Goal: Task Accomplishment & Management: Manage account settings

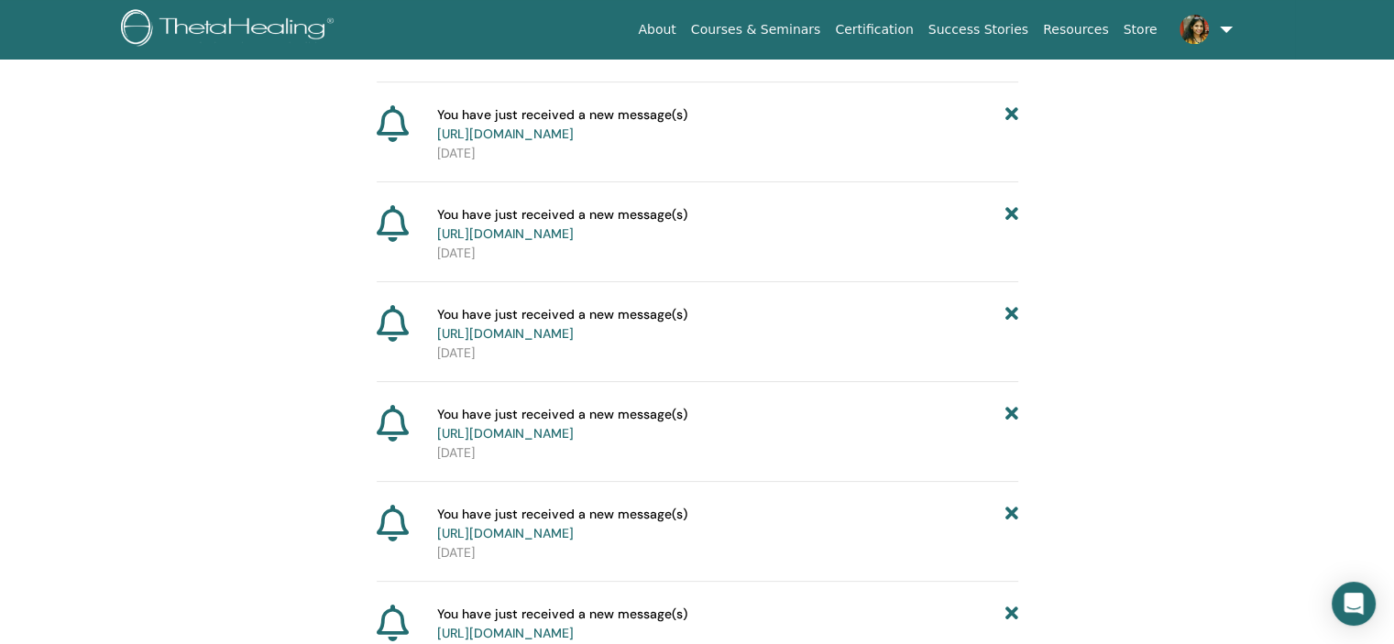
scroll to position [502, 0]
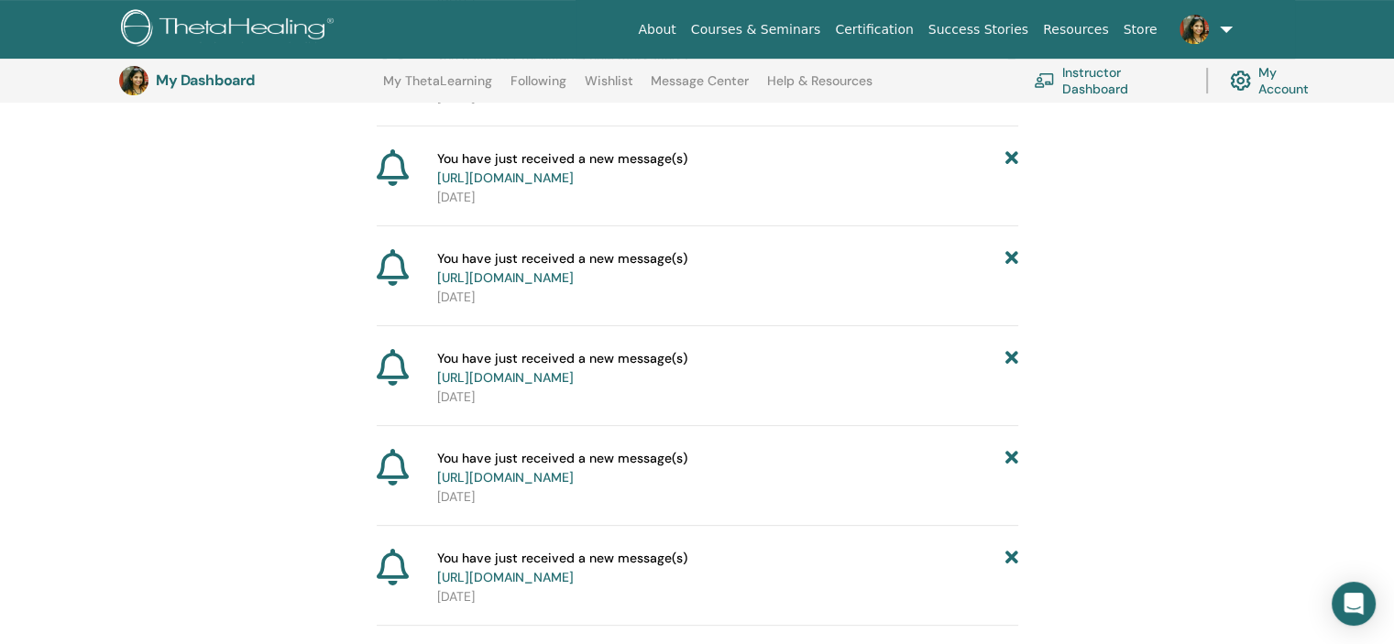
click at [1217, 26] on link at bounding box center [1202, 29] width 75 height 59
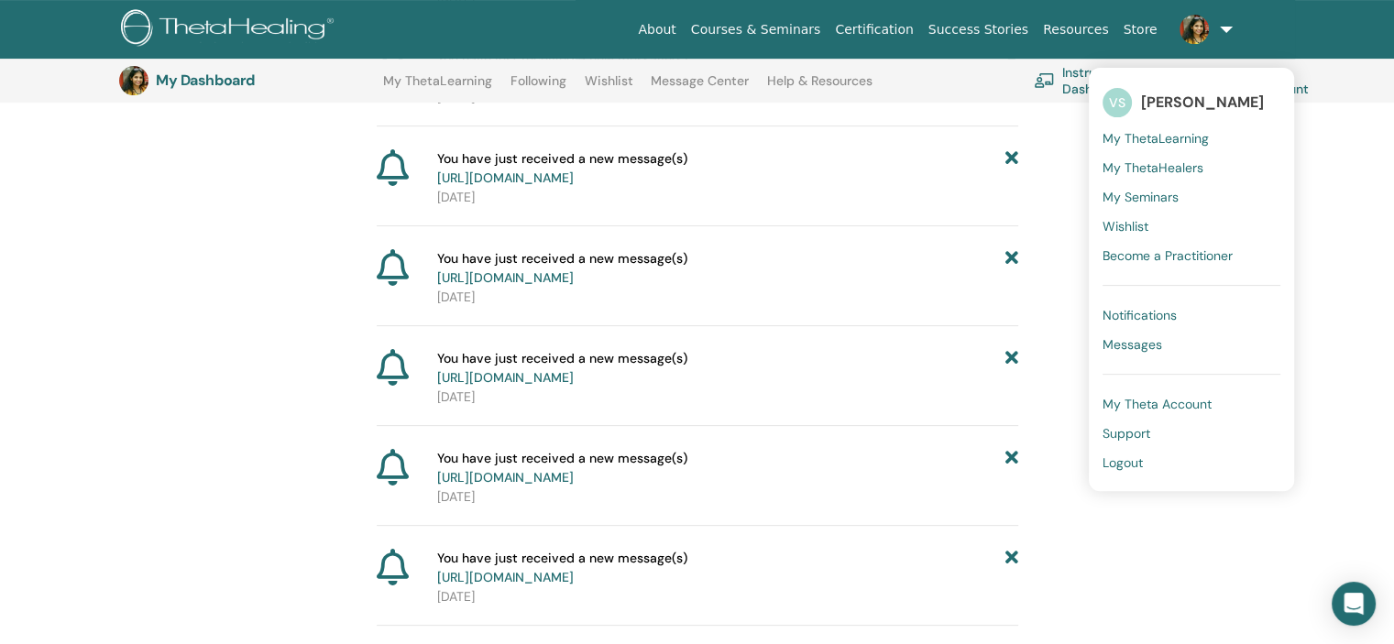
click at [1150, 192] on span "My Seminars" at bounding box center [1140, 197] width 76 height 16
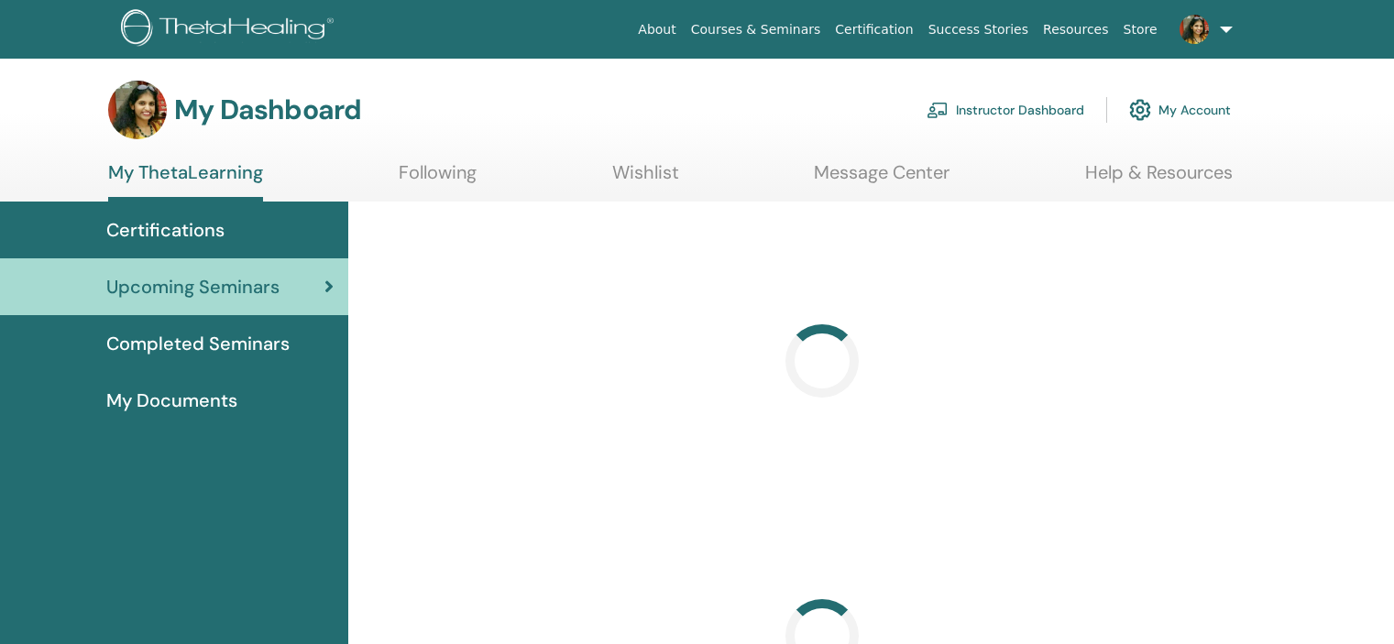
click at [1019, 115] on link "Instructor Dashboard" at bounding box center [1005, 110] width 158 height 40
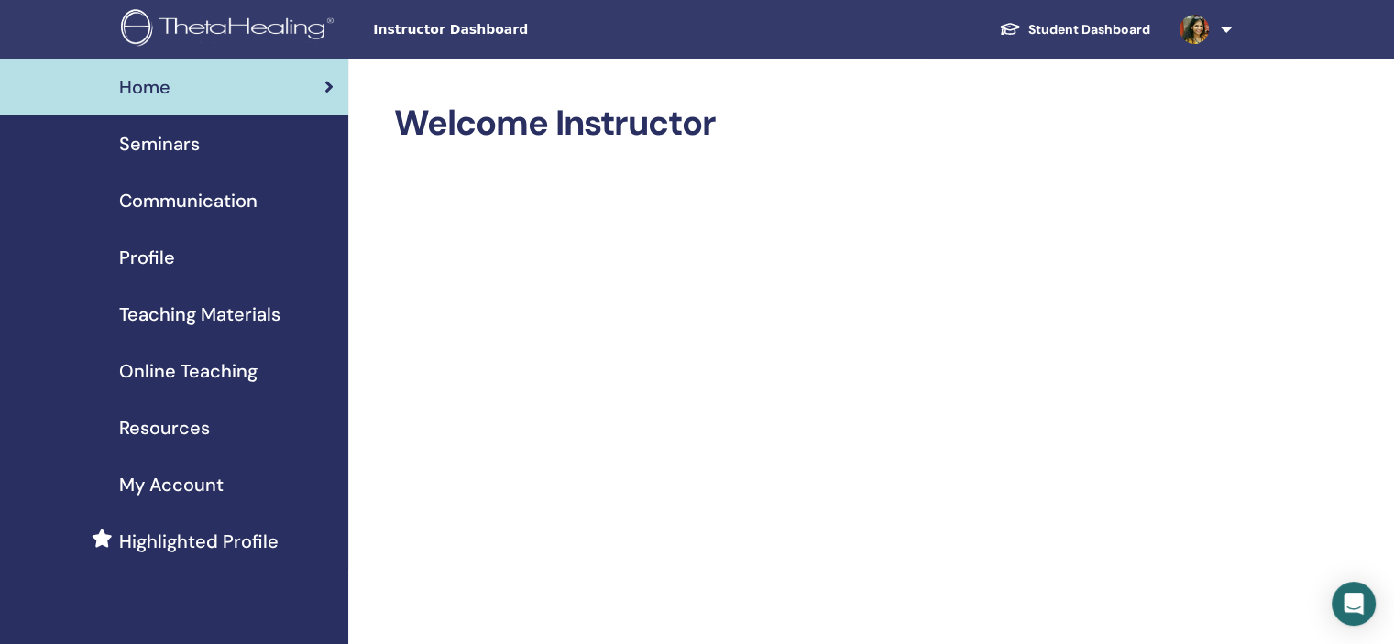
click at [187, 135] on span "Seminars" at bounding box center [159, 143] width 81 height 27
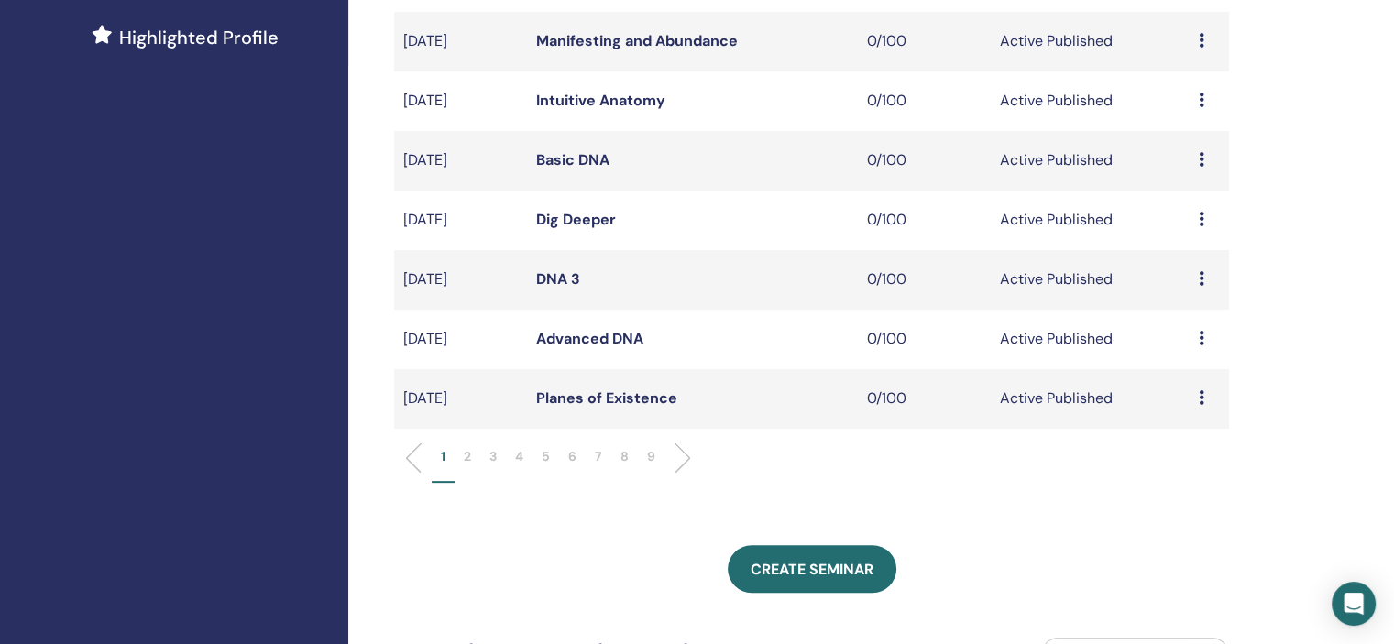
scroll to position [641, 0]
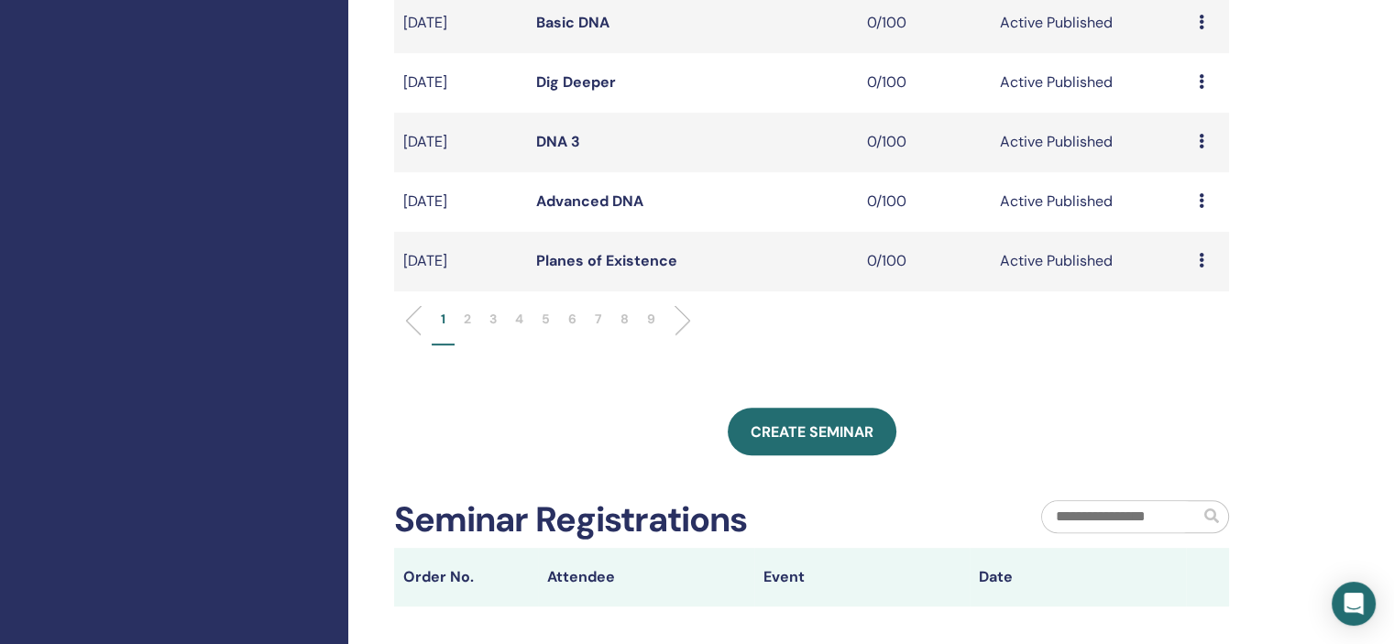
click at [647, 311] on p "9" at bounding box center [651, 319] width 8 height 19
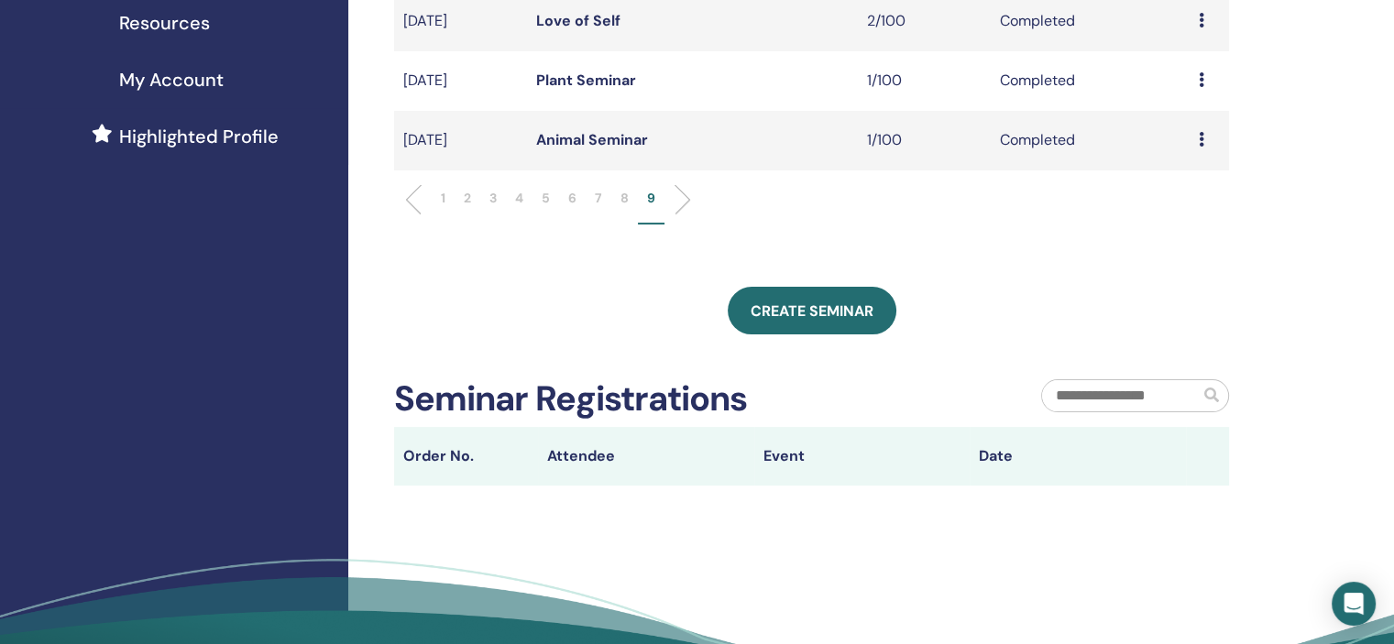
scroll to position [183, 0]
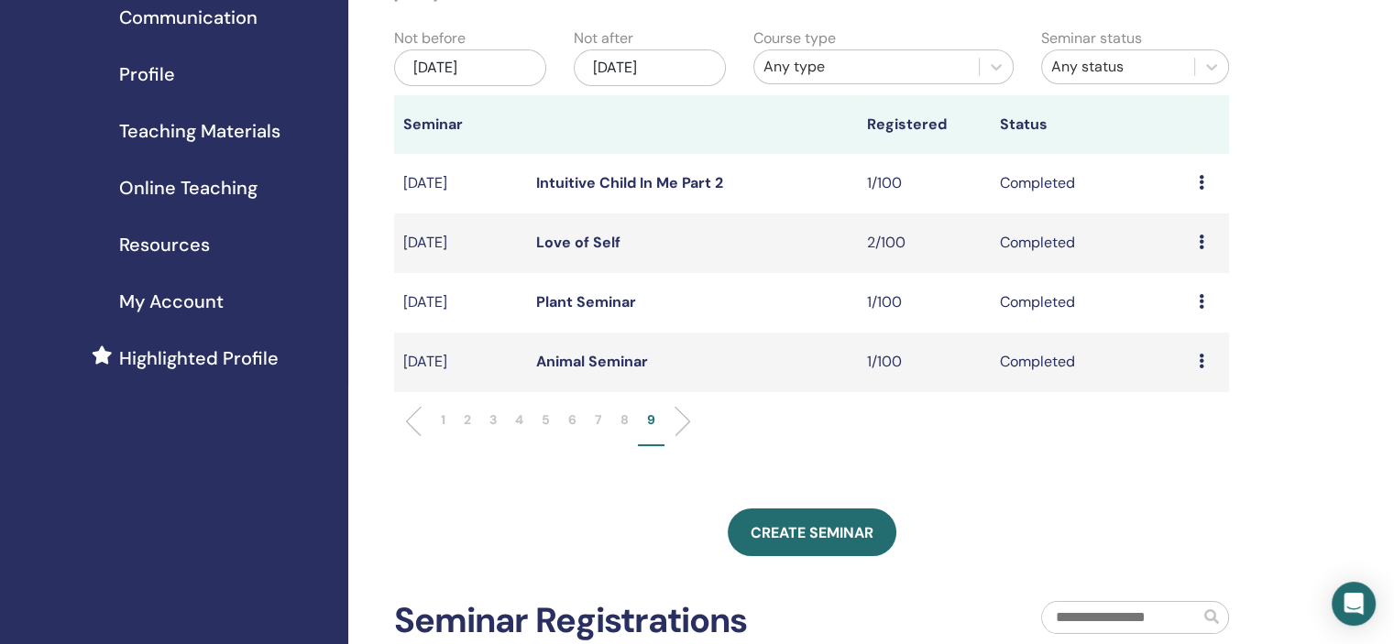
click at [581, 417] on li "6" at bounding box center [572, 428] width 27 height 36
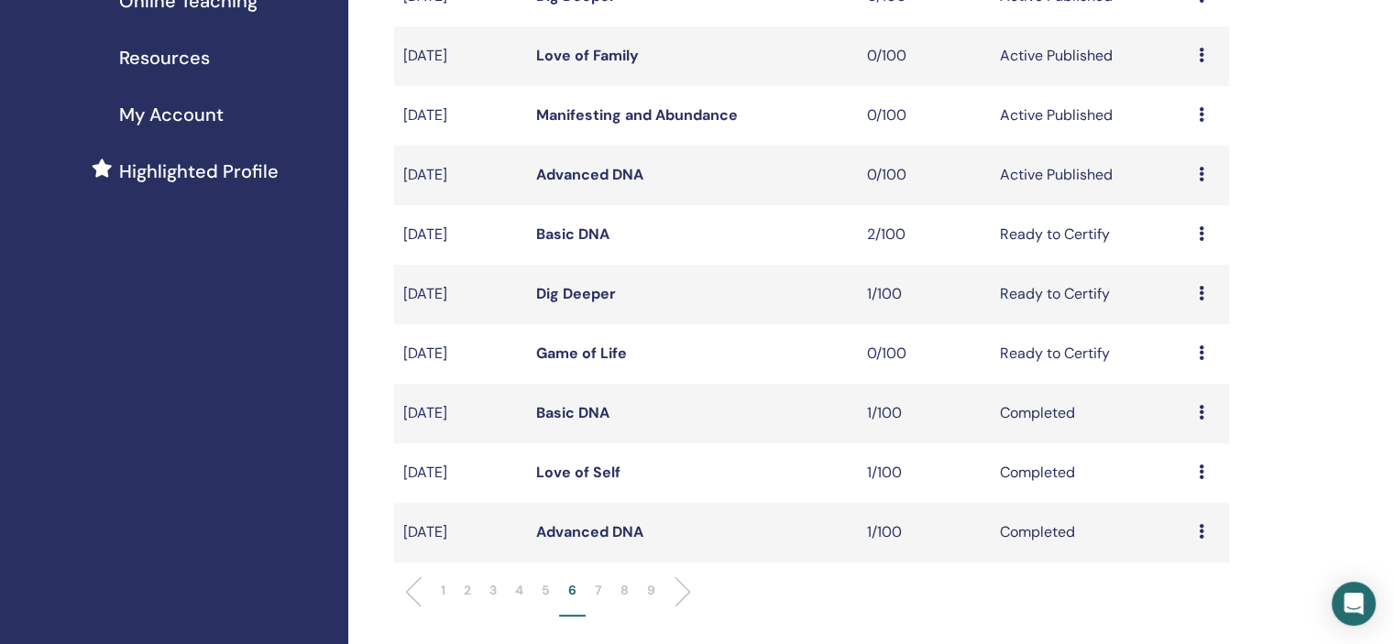
scroll to position [367, 0]
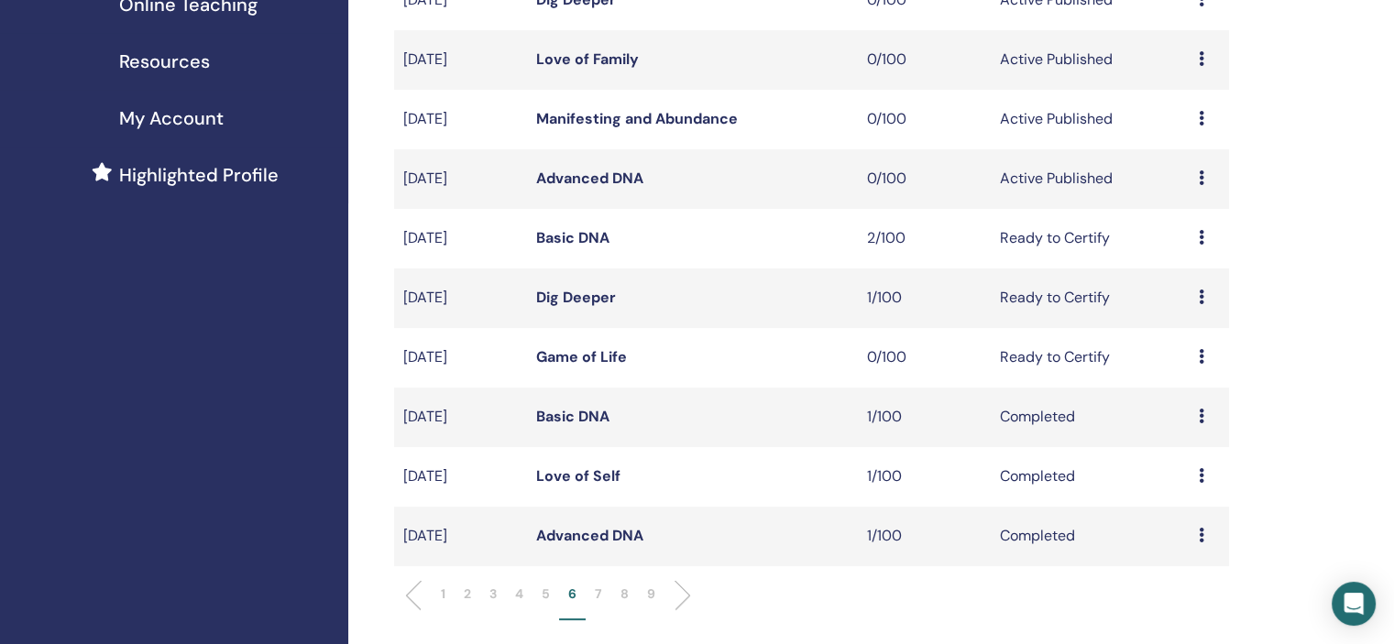
click at [595, 606] on li "7" at bounding box center [599, 603] width 26 height 36
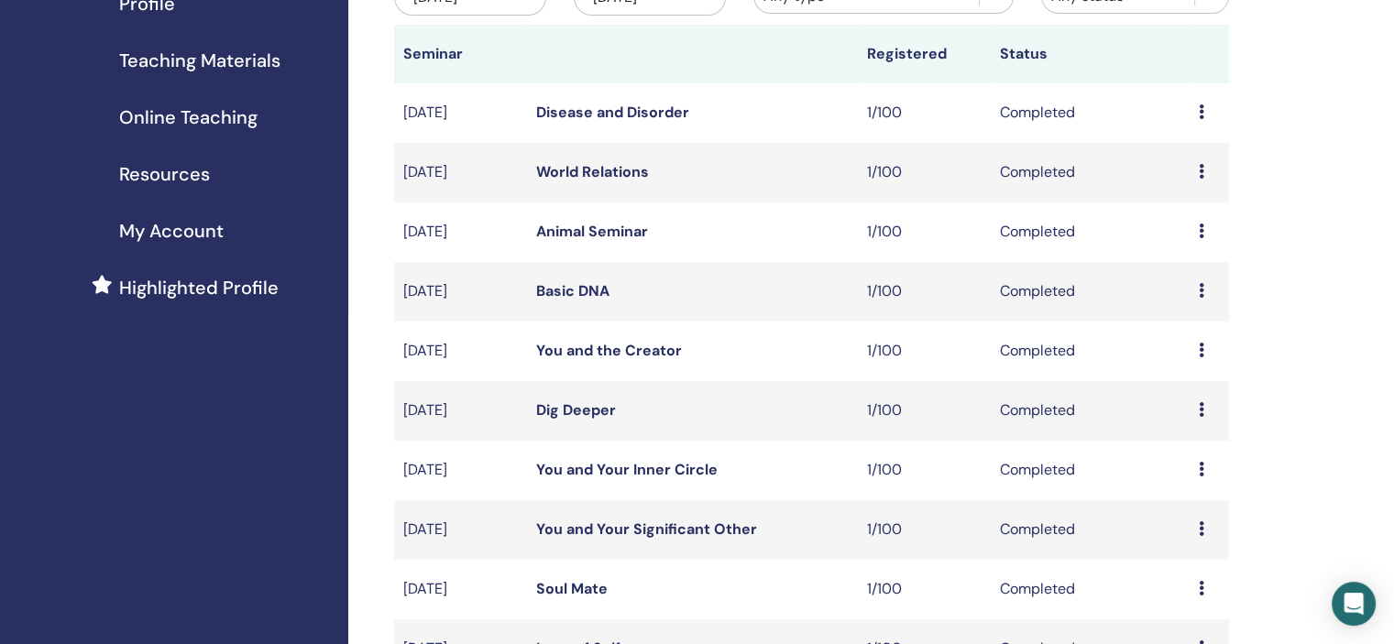
scroll to position [92, 0]
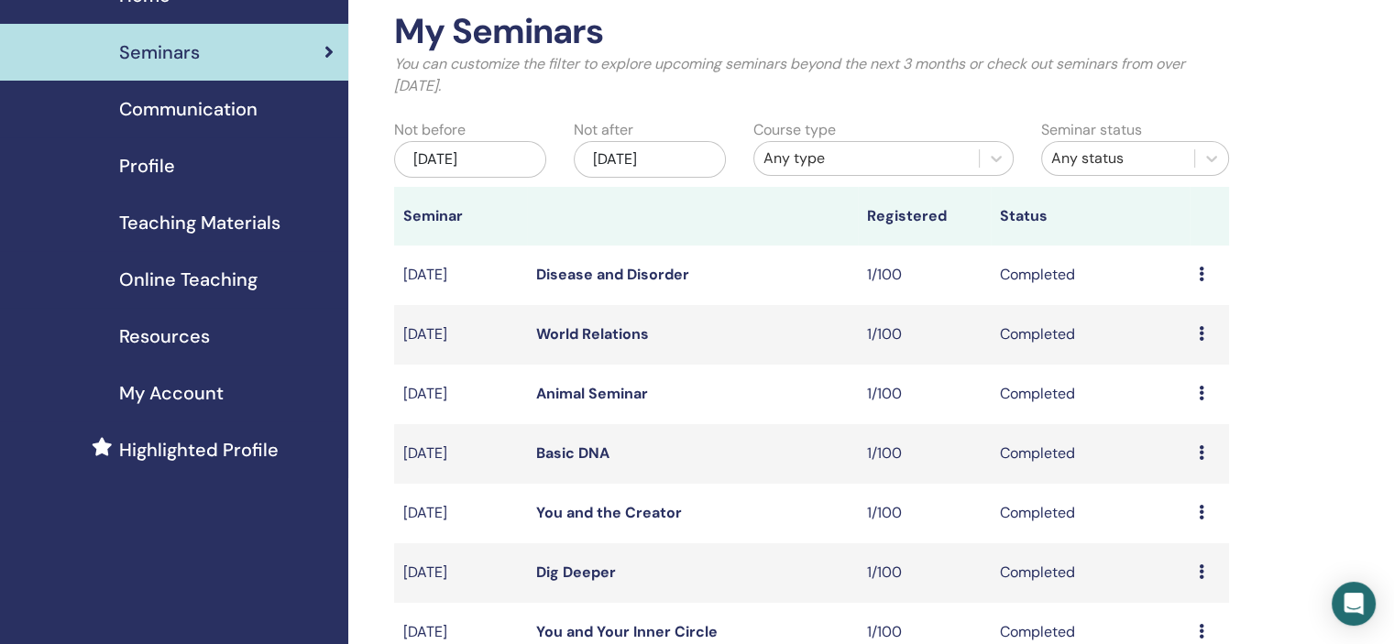
click at [1204, 266] on div "Preview Attendees" at bounding box center [1208, 275] width 21 height 22
click at [1193, 307] on link "Attendees" at bounding box center [1191, 308] width 70 height 19
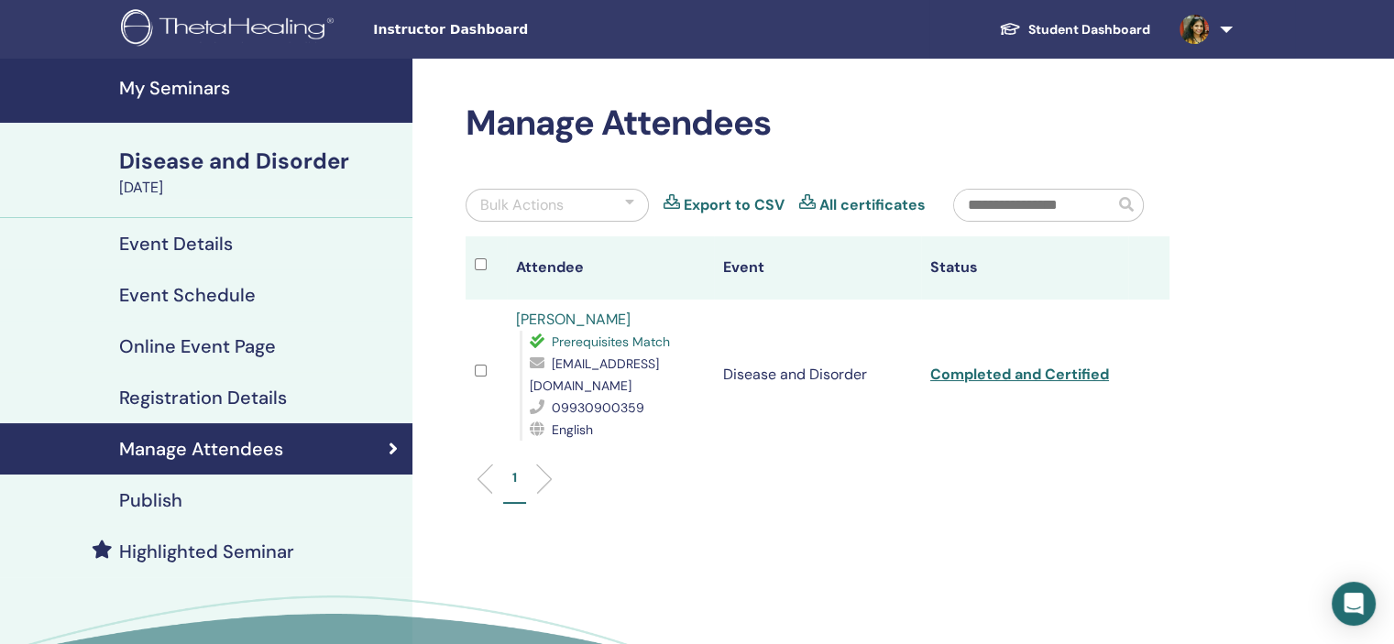
click at [574, 314] on link "pooja shah" at bounding box center [573, 319] width 115 height 19
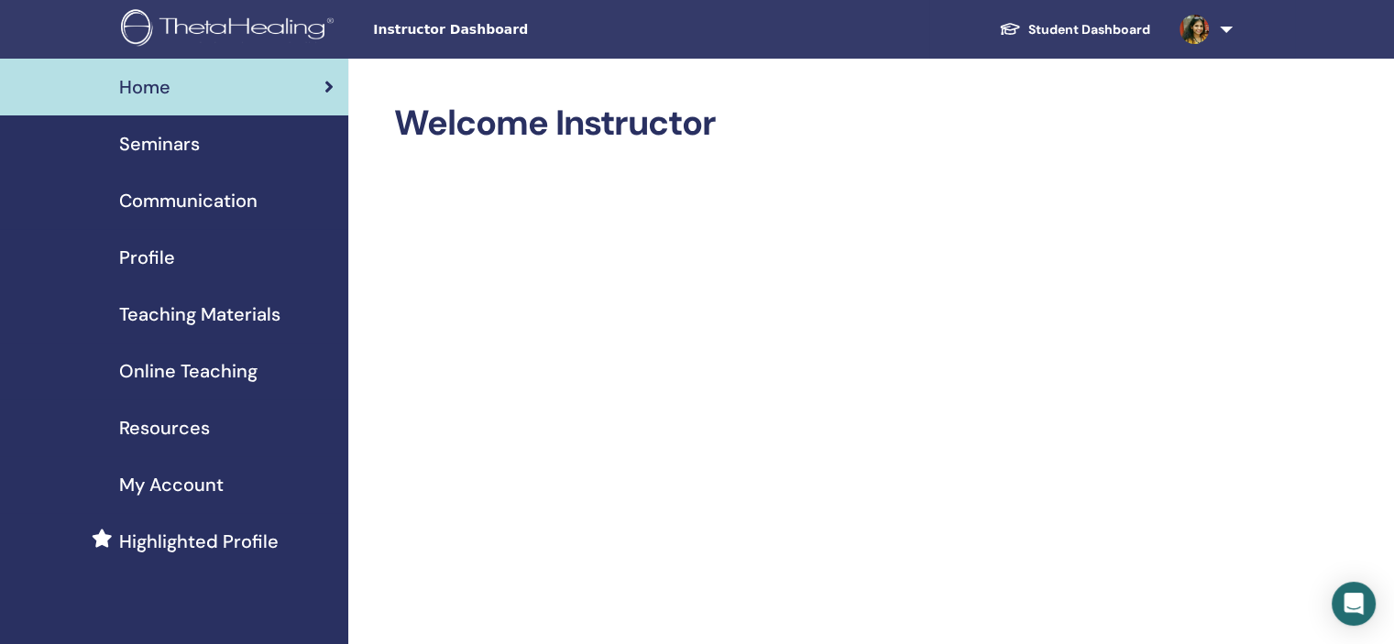
click at [255, 159] on link "Seminars" at bounding box center [174, 143] width 348 height 57
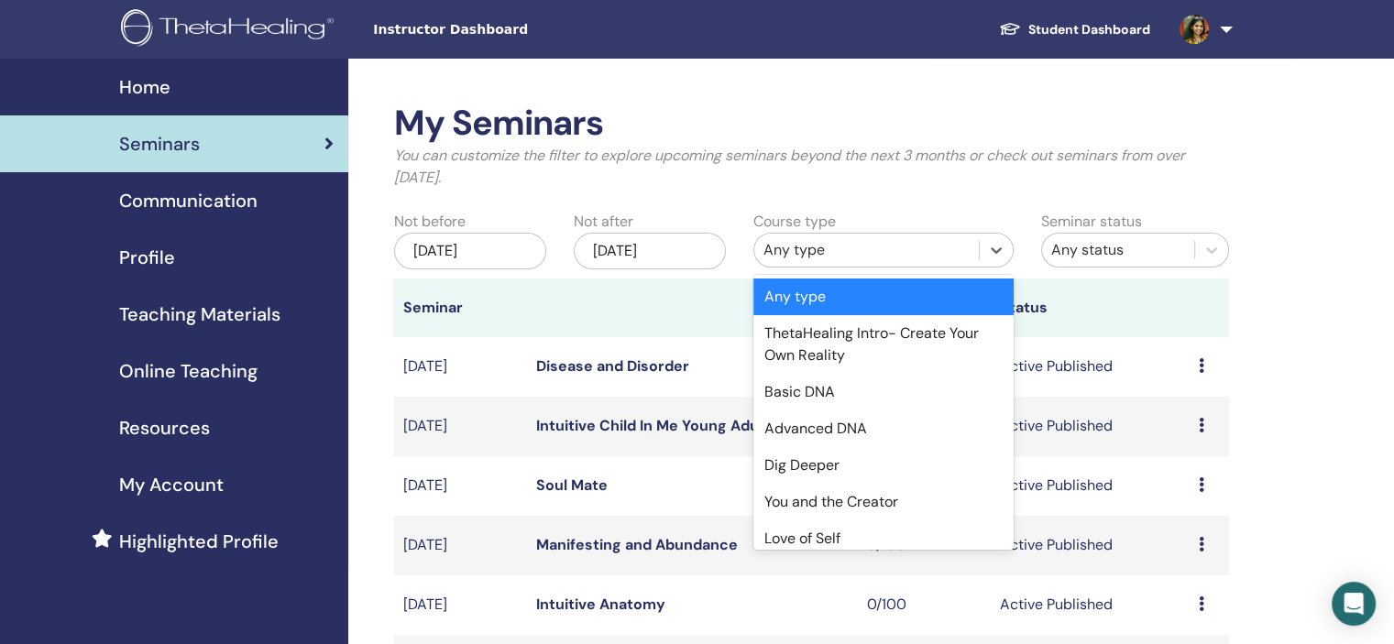
click at [945, 265] on div "Any type" at bounding box center [866, 249] width 224 height 29
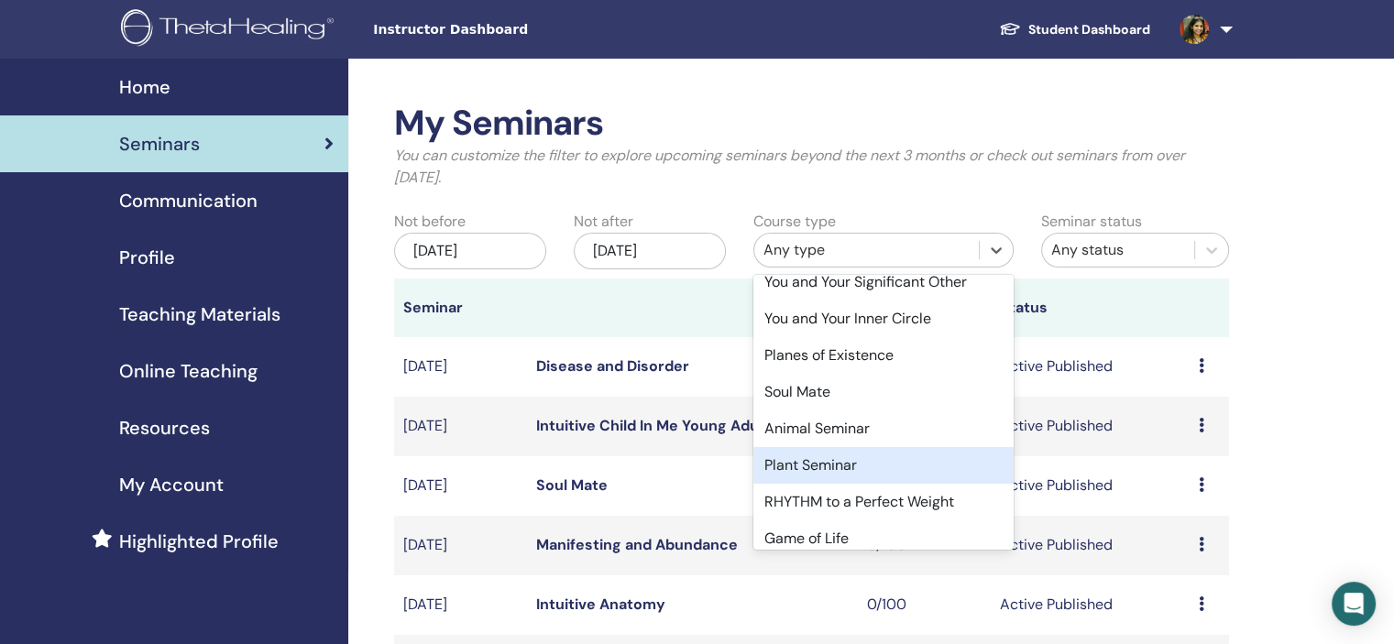
scroll to position [634, 0]
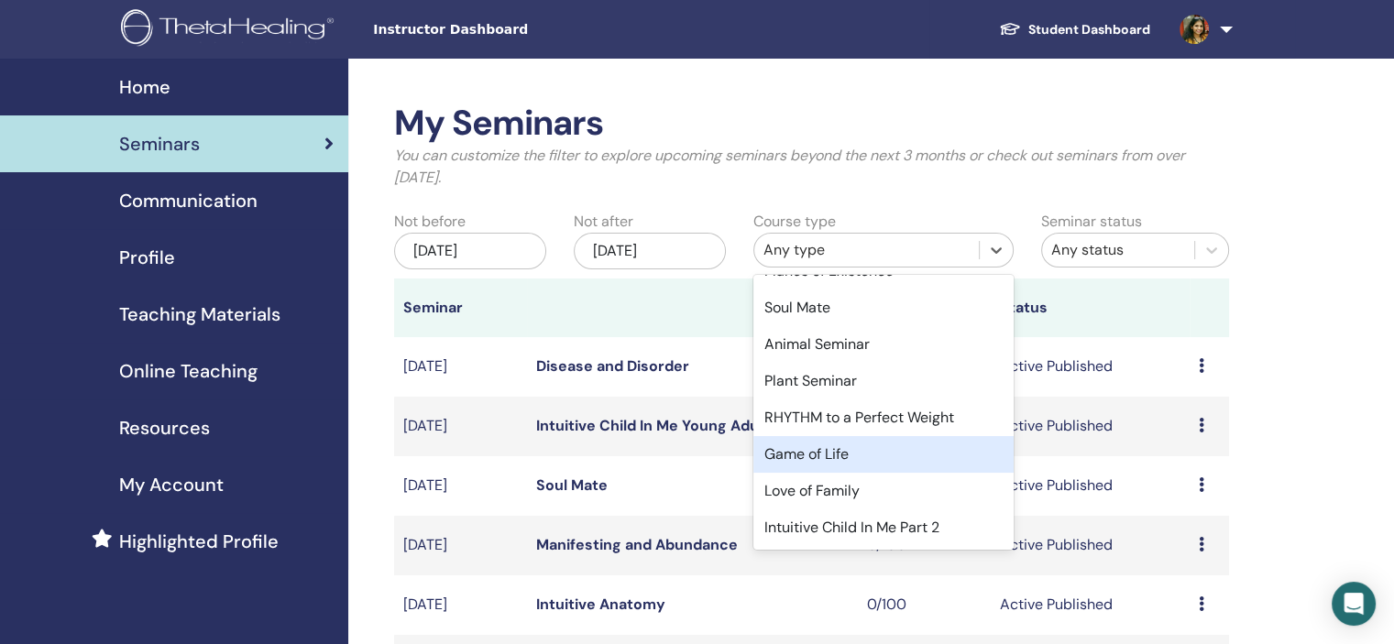
click at [892, 461] on div "Game of Life" at bounding box center [883, 454] width 260 height 37
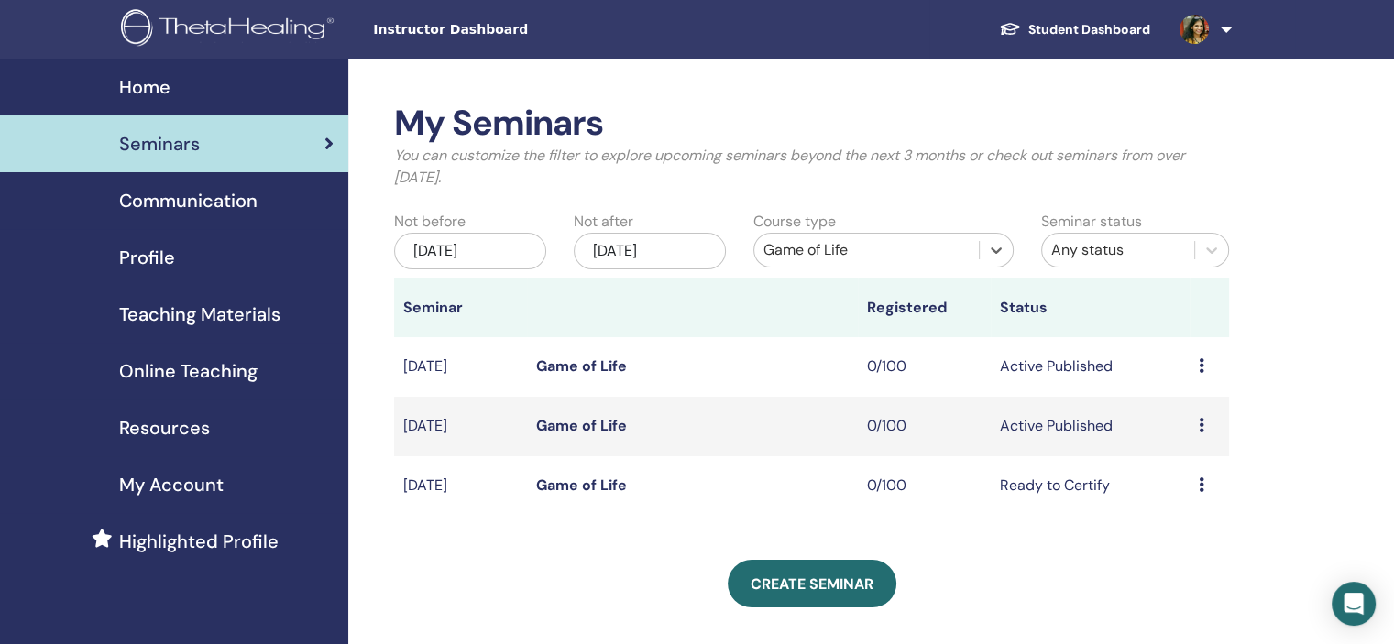
click at [1202, 357] on div "Preview Edit Attendees Cancel" at bounding box center [1208, 367] width 21 height 22
click at [1173, 398] on link "Edit" at bounding box center [1168, 399] width 27 height 19
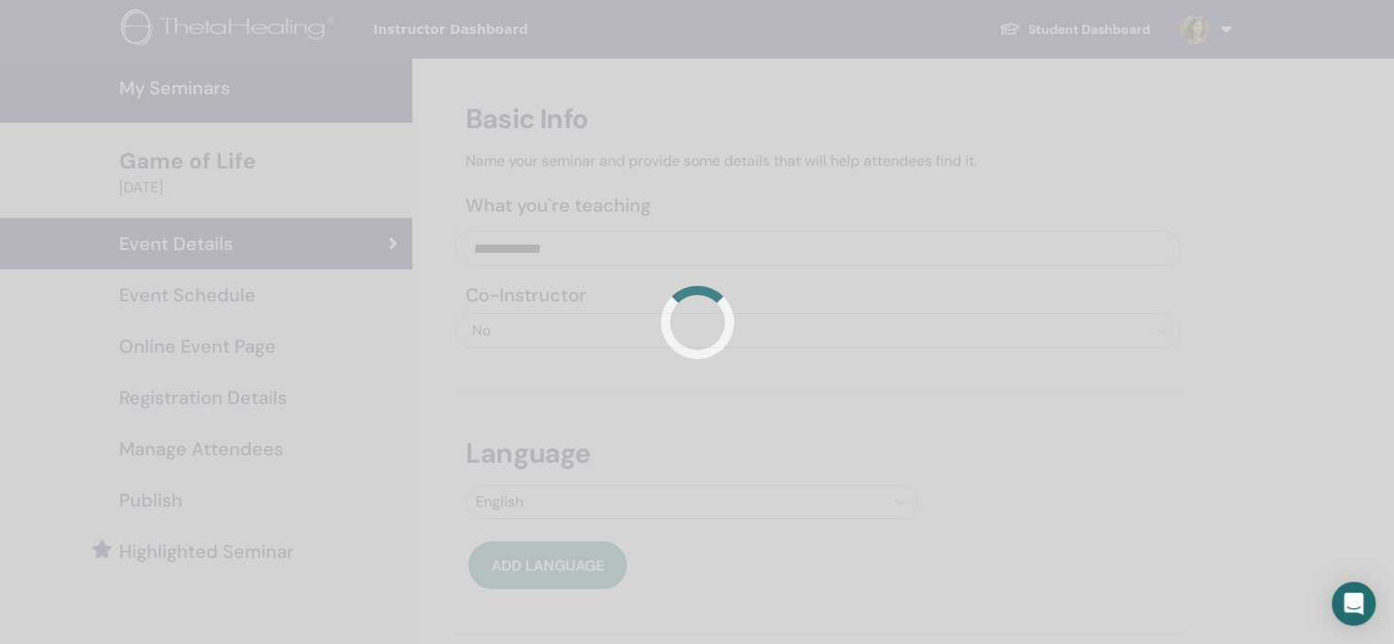
click at [268, 302] on div at bounding box center [697, 322] width 1394 height 644
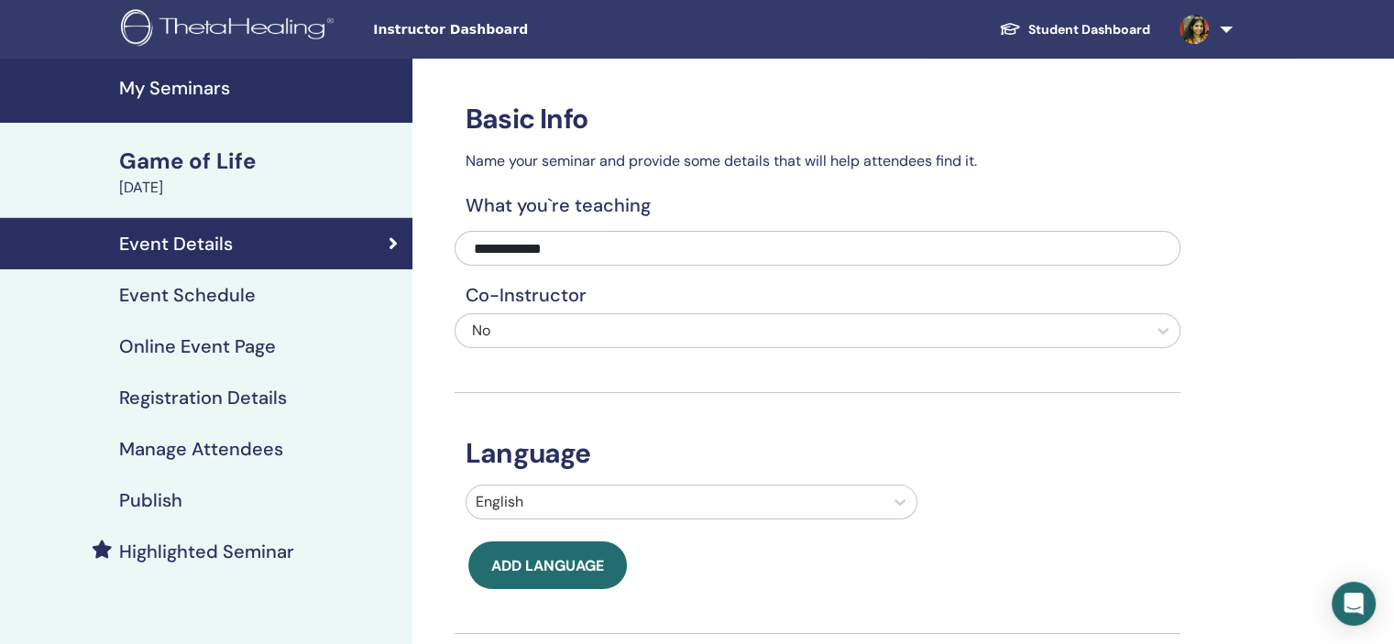
click at [292, 410] on link "Registration Details" at bounding box center [206, 397] width 412 height 51
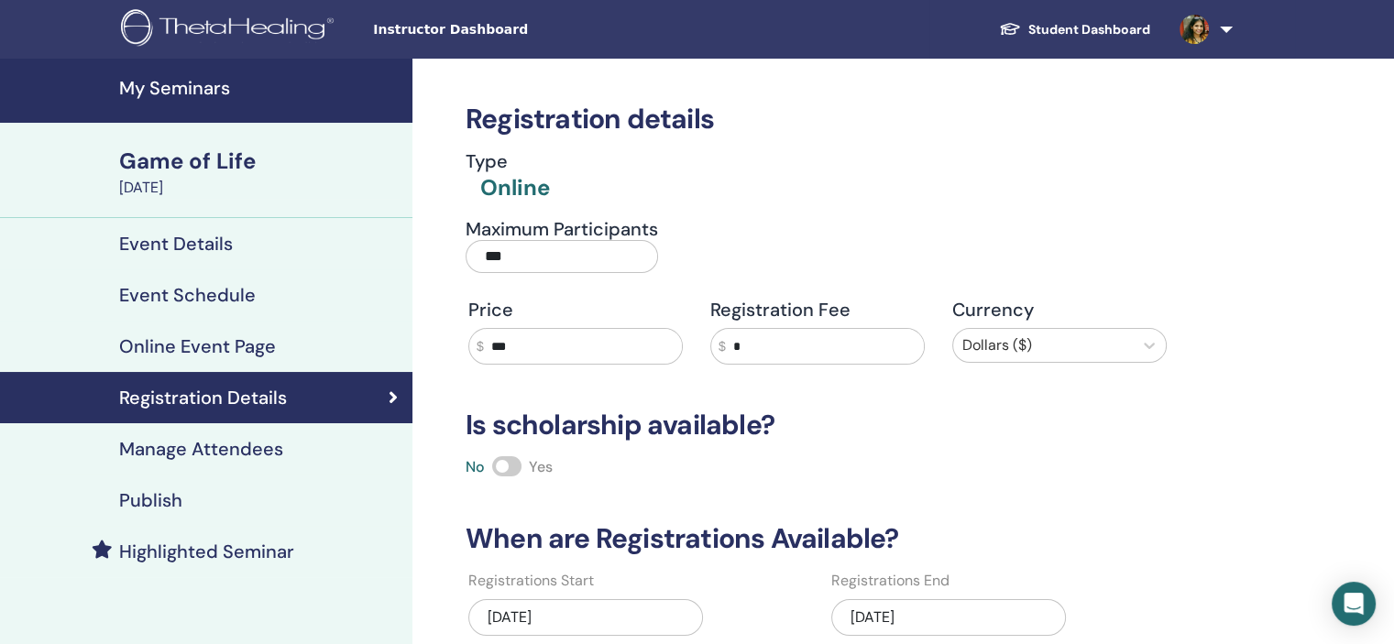
click at [227, 237] on h4 "Event Details" at bounding box center [176, 244] width 114 height 22
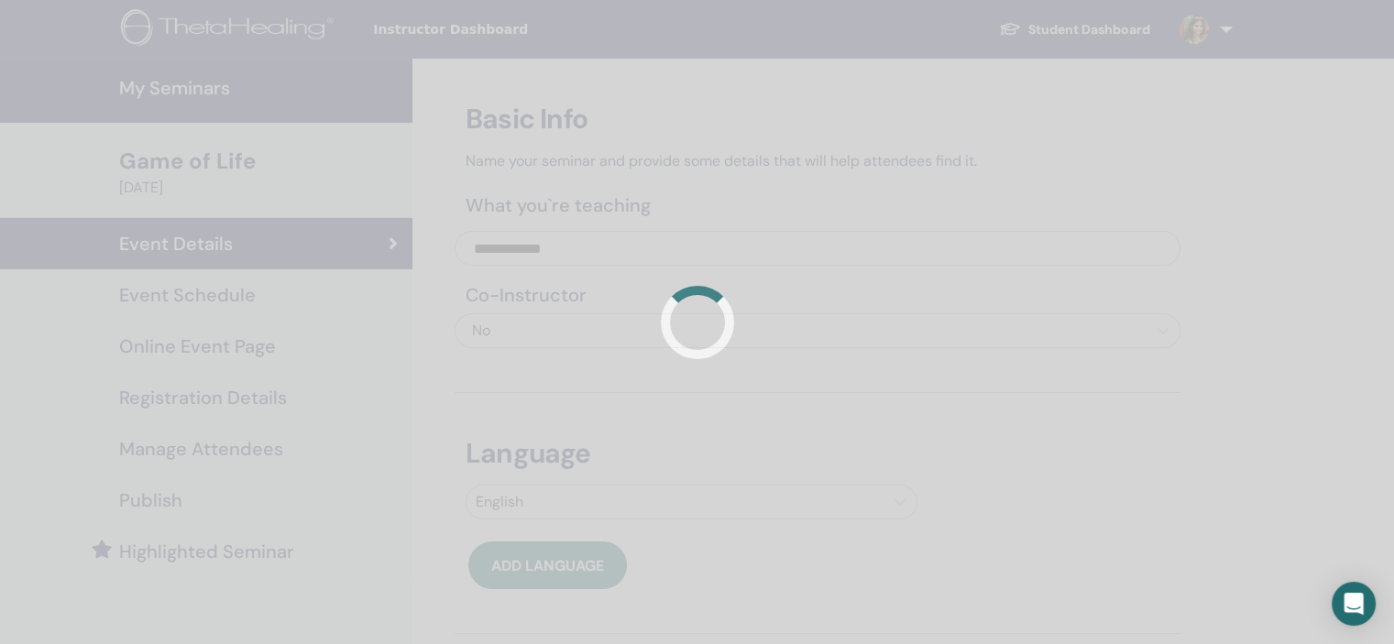
click at [273, 404] on div at bounding box center [697, 322] width 1394 height 644
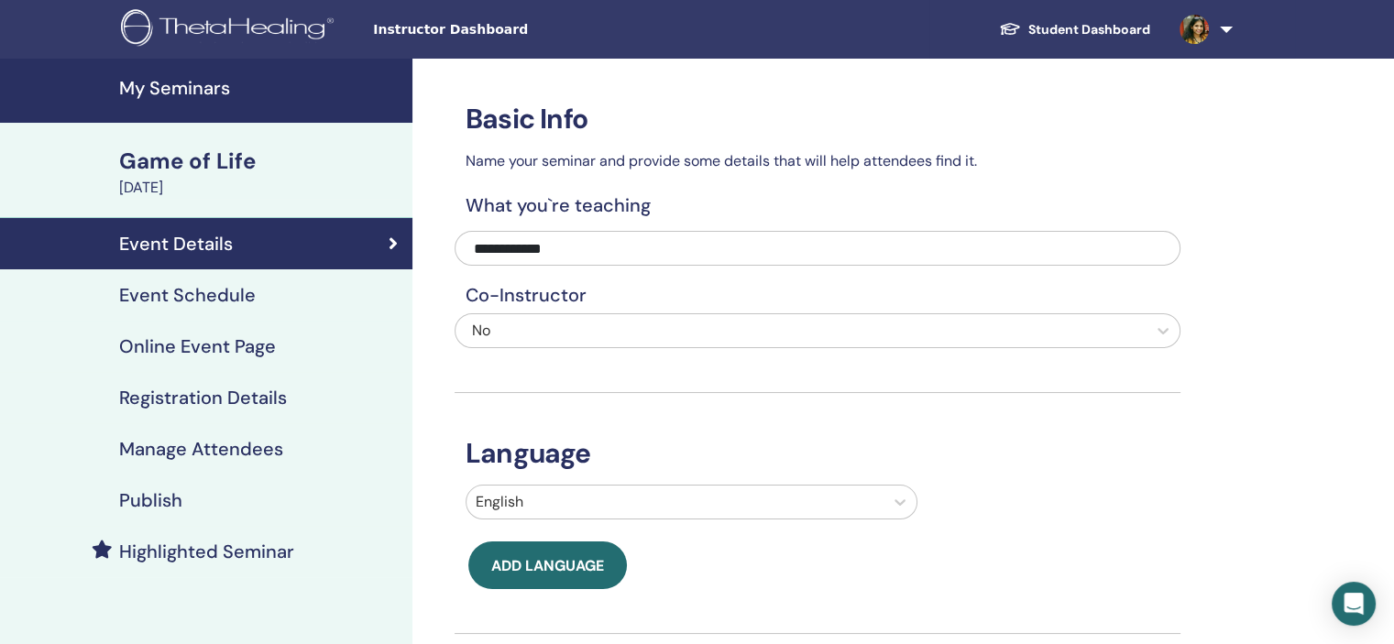
click at [273, 404] on h4 "Registration Details" at bounding box center [203, 398] width 168 height 22
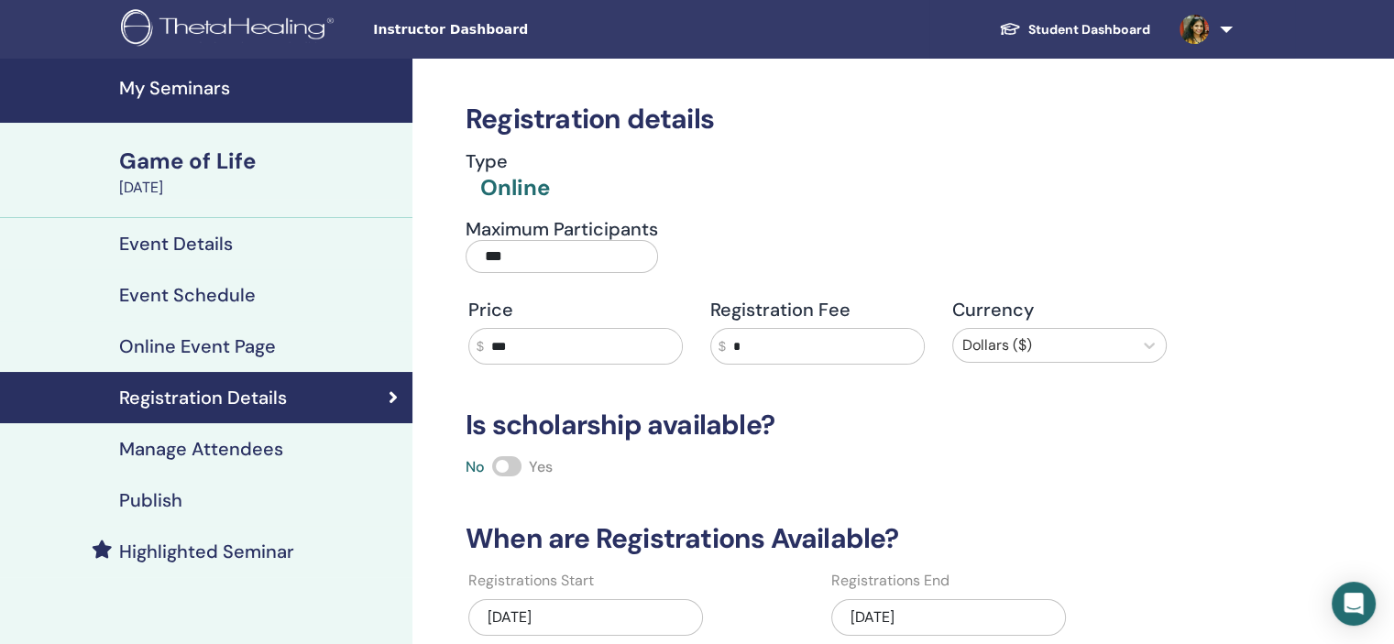
drag, startPoint x: 574, startPoint y: 355, endPoint x: 282, endPoint y: 345, distance: 291.6
click at [282, 345] on div "My Seminars Game of Life October 15, 2025 Event Details Event Schedule Online E…" at bounding box center [697, 530] width 1394 height 942
type input "*****"
click at [1064, 353] on div at bounding box center [1042, 346] width 161 height 26
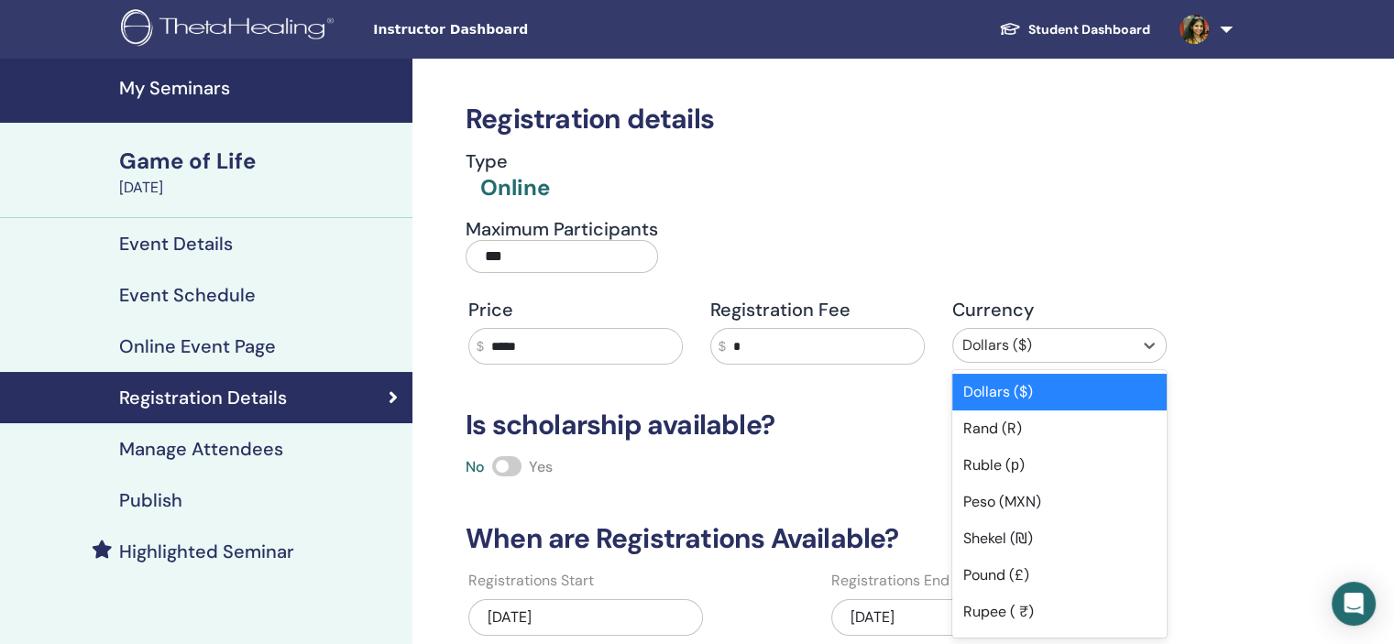
scroll to position [7, 0]
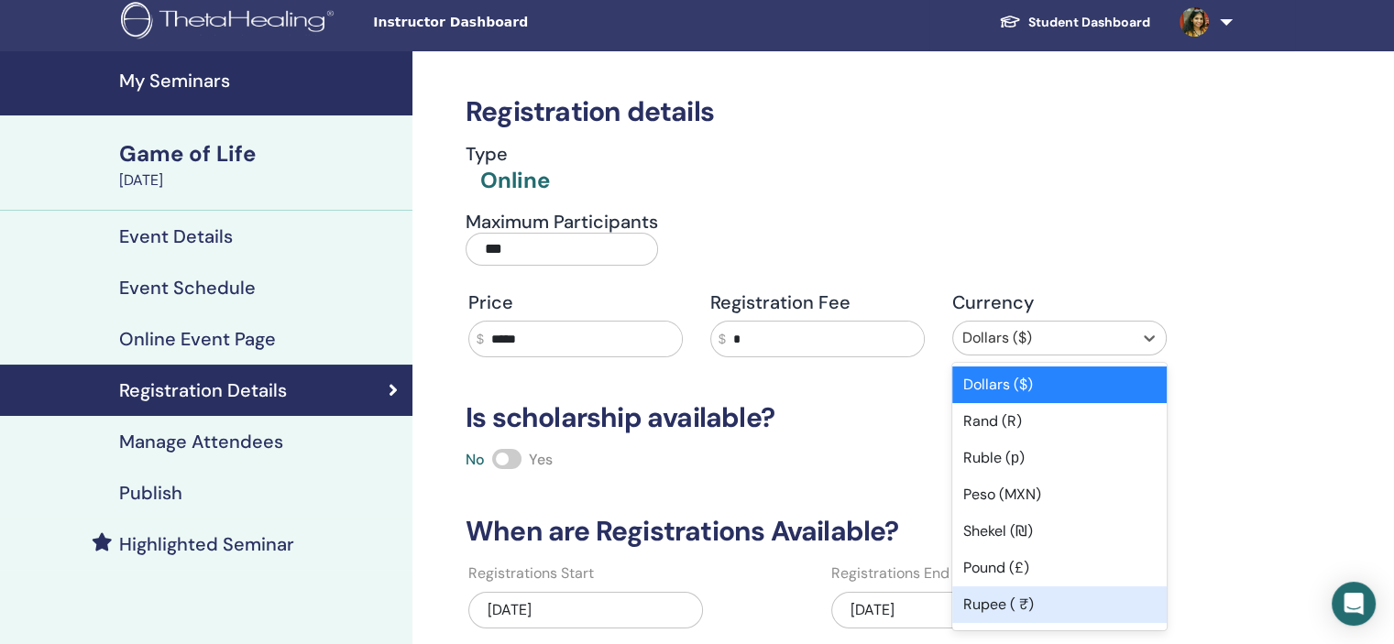
click at [1054, 596] on div "Rupee ( ₹)" at bounding box center [1059, 604] width 214 height 37
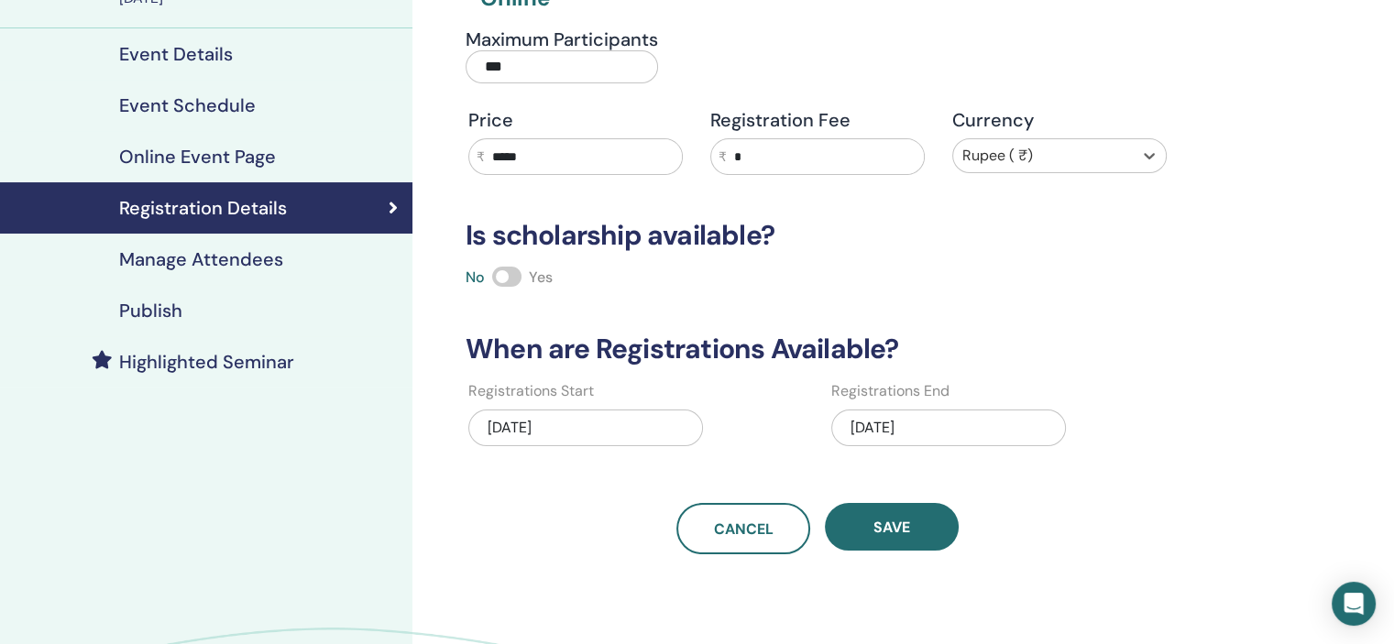
scroll to position [191, 0]
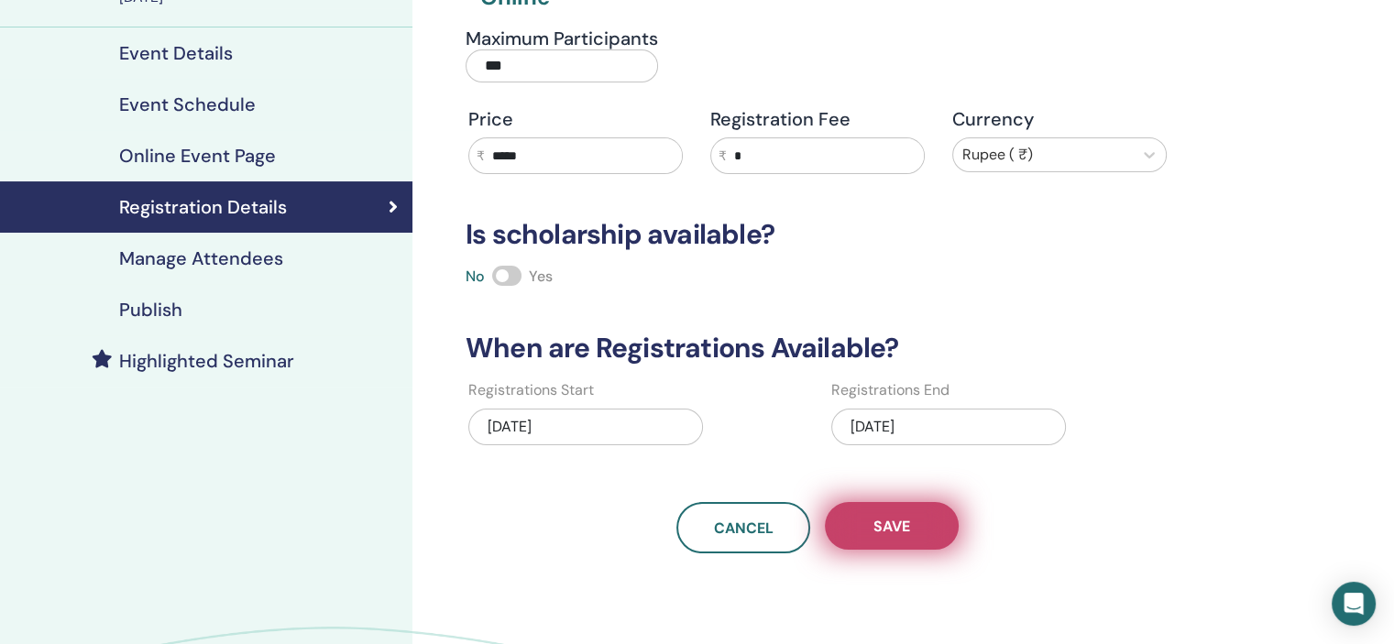
click at [910, 521] on button "Save" at bounding box center [892, 526] width 134 height 48
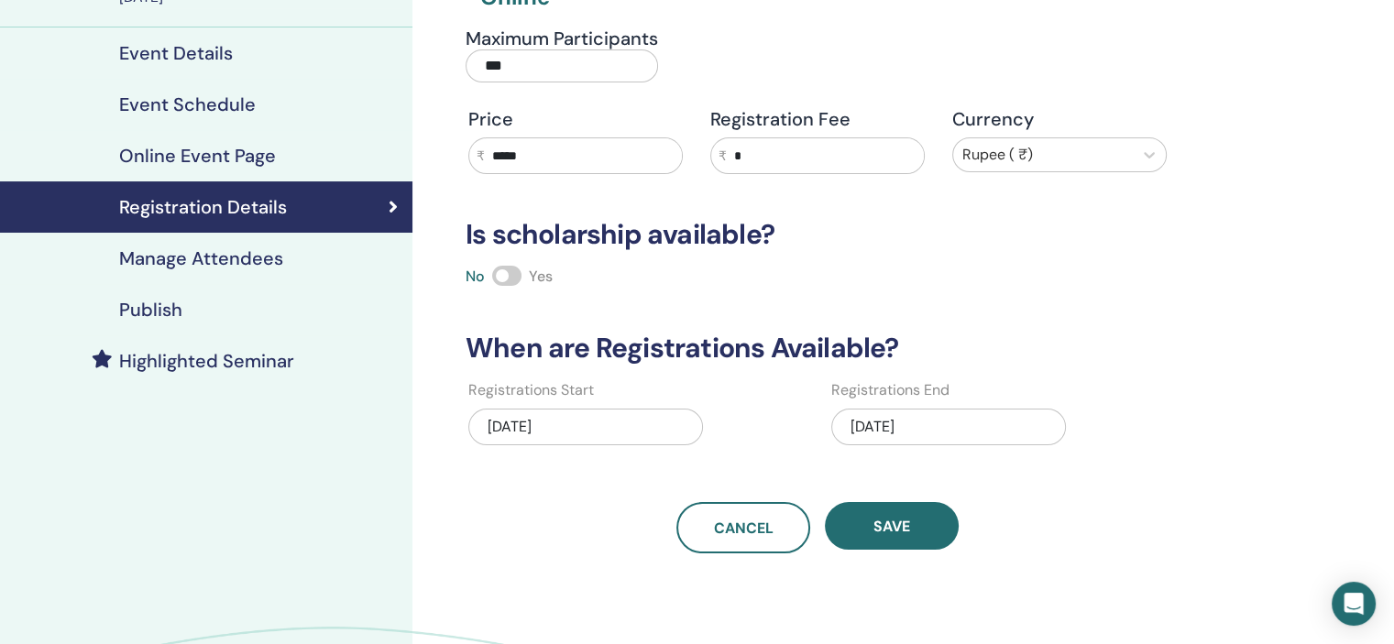
click at [216, 299] on div "Publish" at bounding box center [206, 310] width 383 height 22
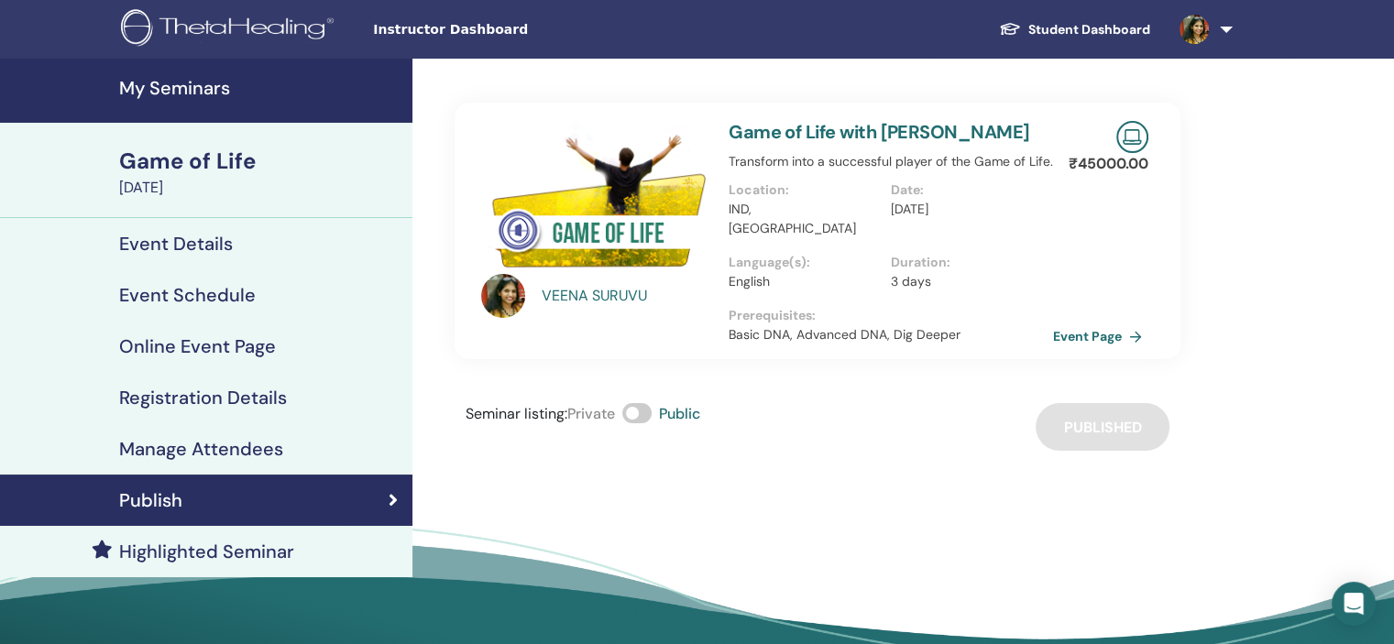
click at [230, 92] on h4 "My Seminars" at bounding box center [260, 88] width 282 height 22
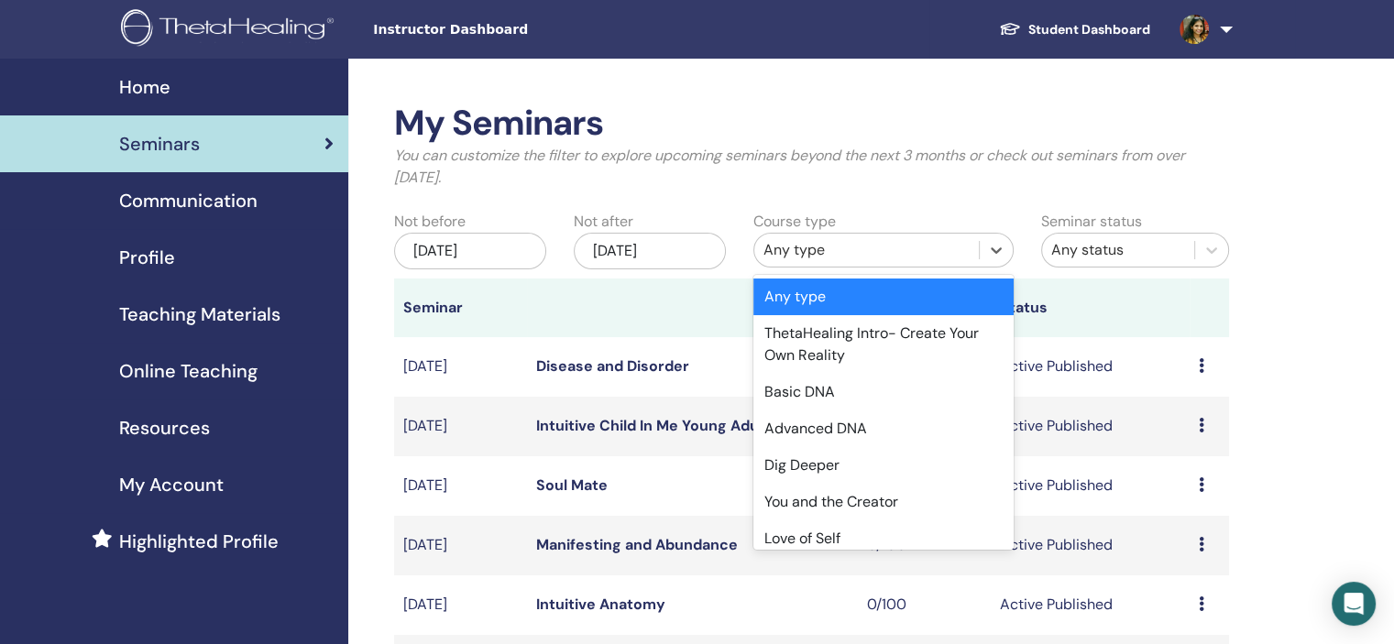
drag, startPoint x: 927, startPoint y: 239, endPoint x: 870, endPoint y: 301, distance: 84.9
click at [927, 239] on div "Any type" at bounding box center [866, 250] width 206 height 22
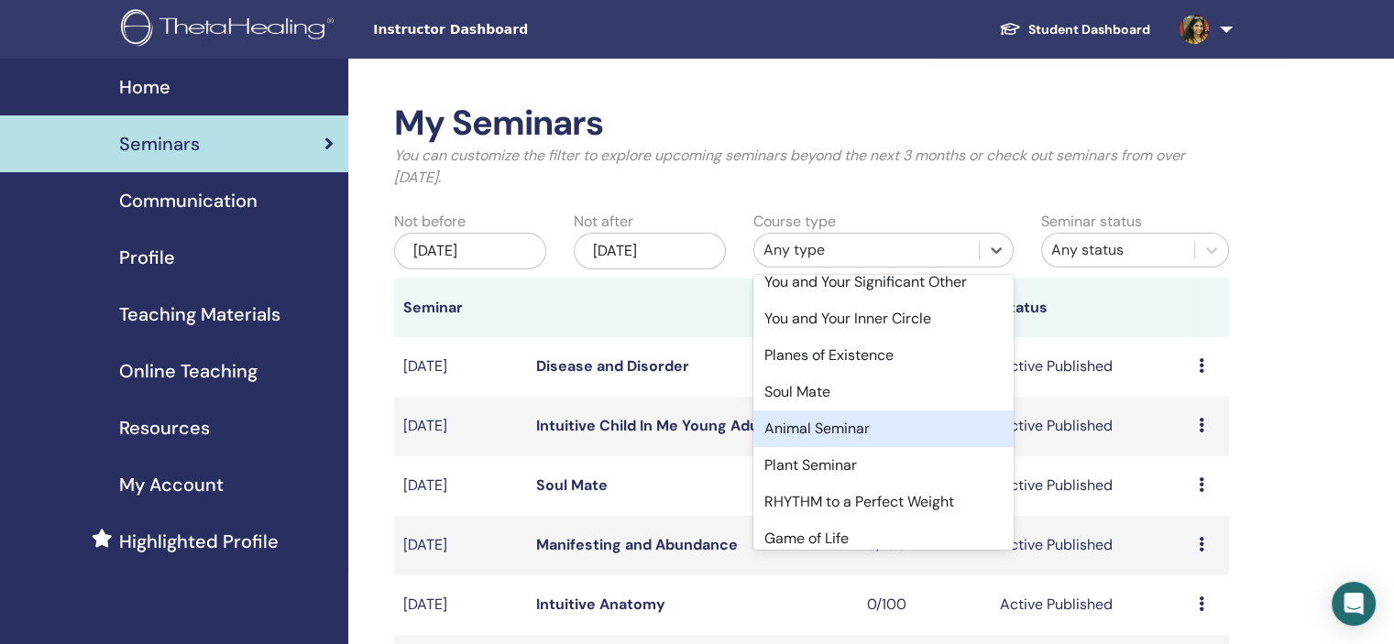
scroll to position [634, 0]
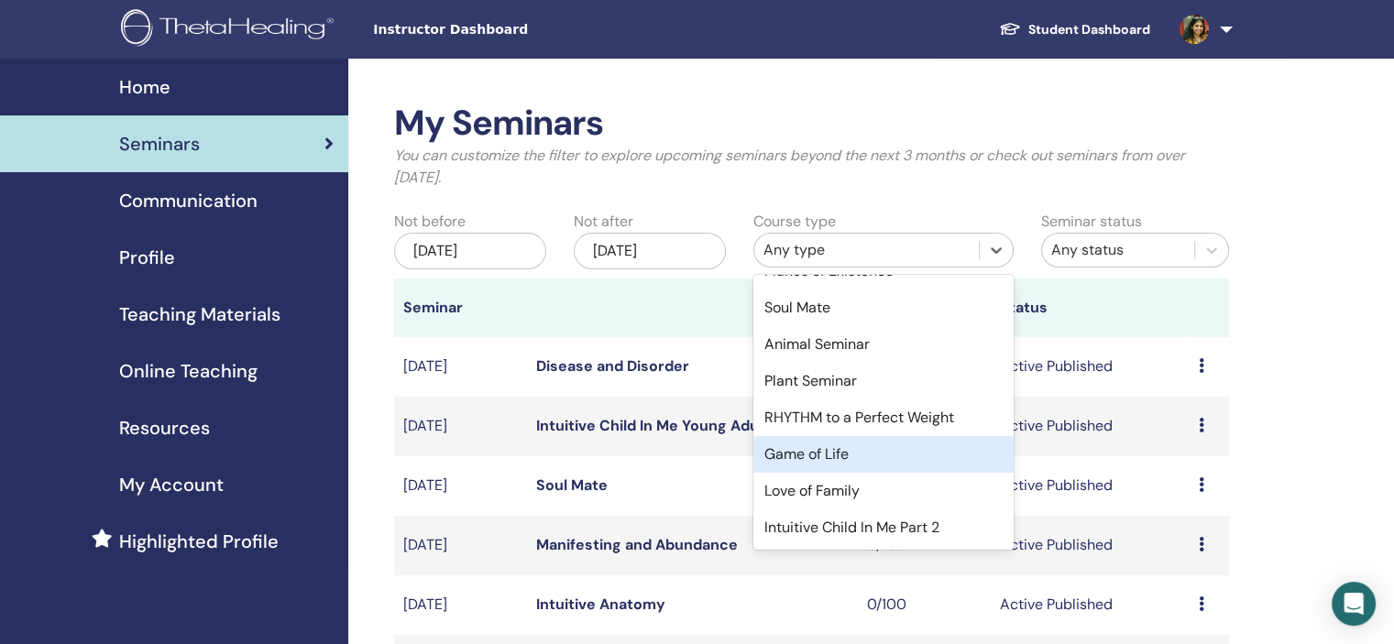
click at [892, 455] on div "Game of Life" at bounding box center [883, 454] width 260 height 37
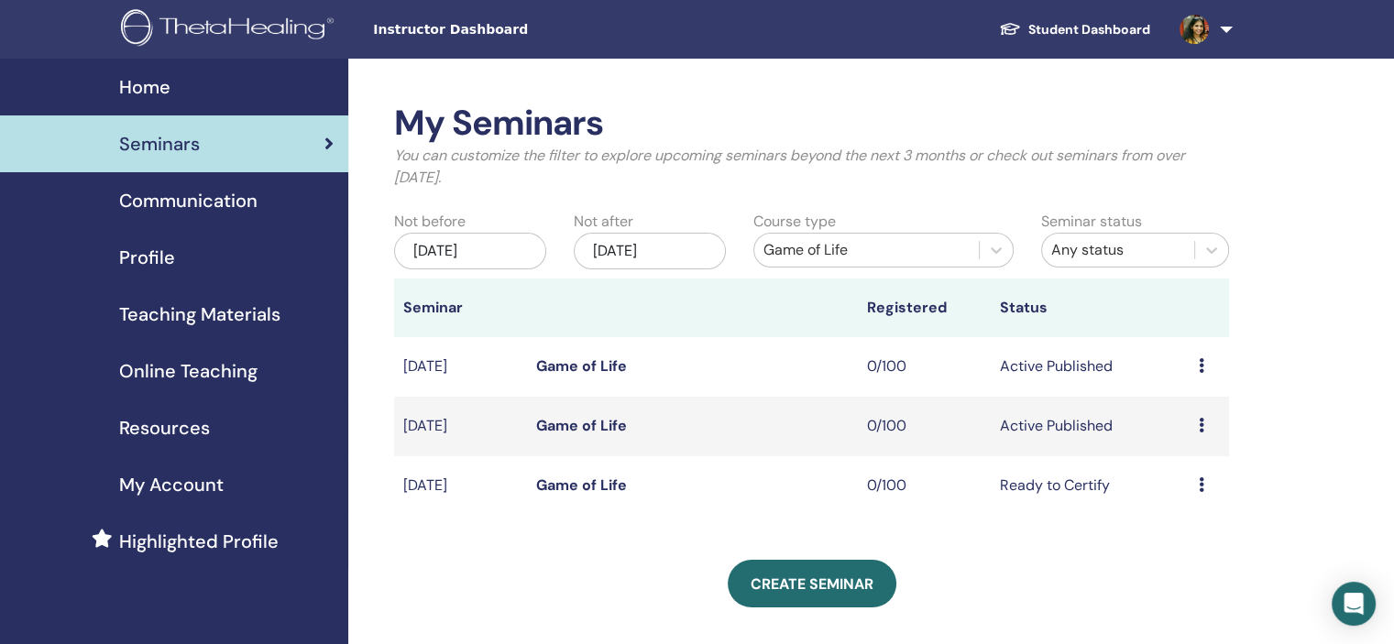
click at [1206, 366] on div "Preview Edit Attendees Cancel" at bounding box center [1208, 367] width 21 height 22
click at [1175, 406] on link "Edit" at bounding box center [1171, 408] width 27 height 19
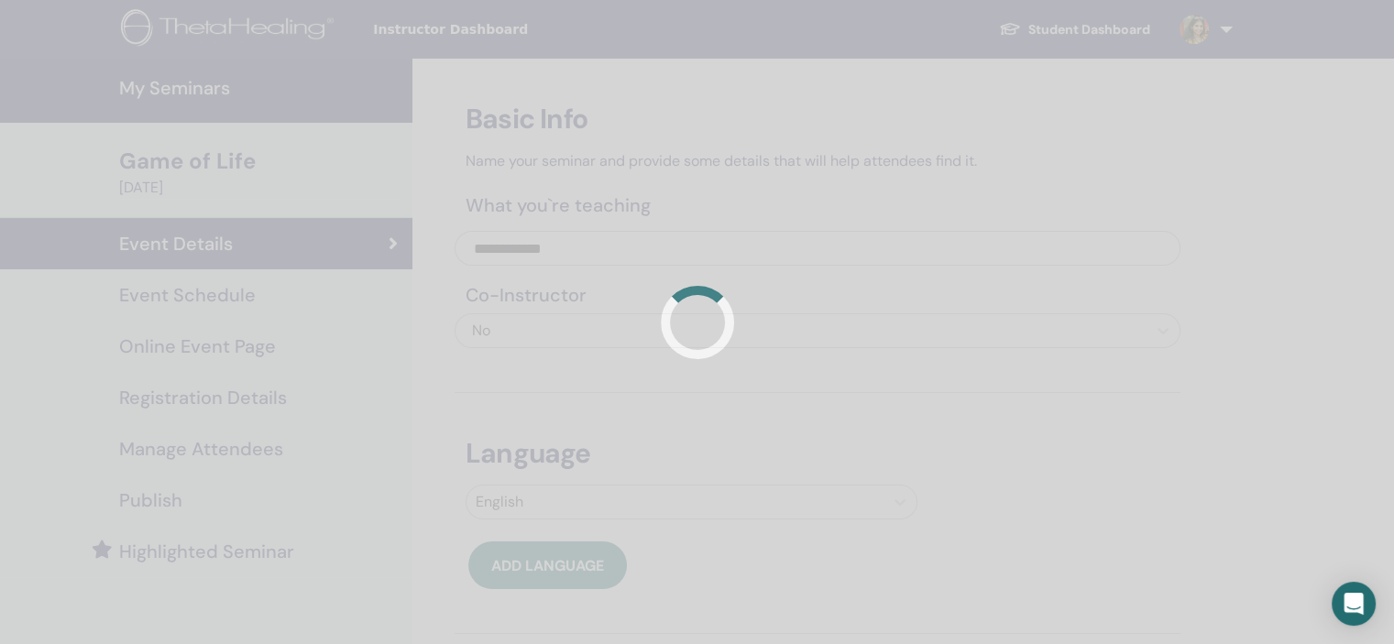
click at [257, 410] on div at bounding box center [697, 322] width 1394 height 644
click at [318, 400] on div at bounding box center [697, 322] width 1394 height 644
click at [246, 402] on div at bounding box center [697, 322] width 1394 height 644
click at [252, 397] on div at bounding box center [697, 322] width 1394 height 644
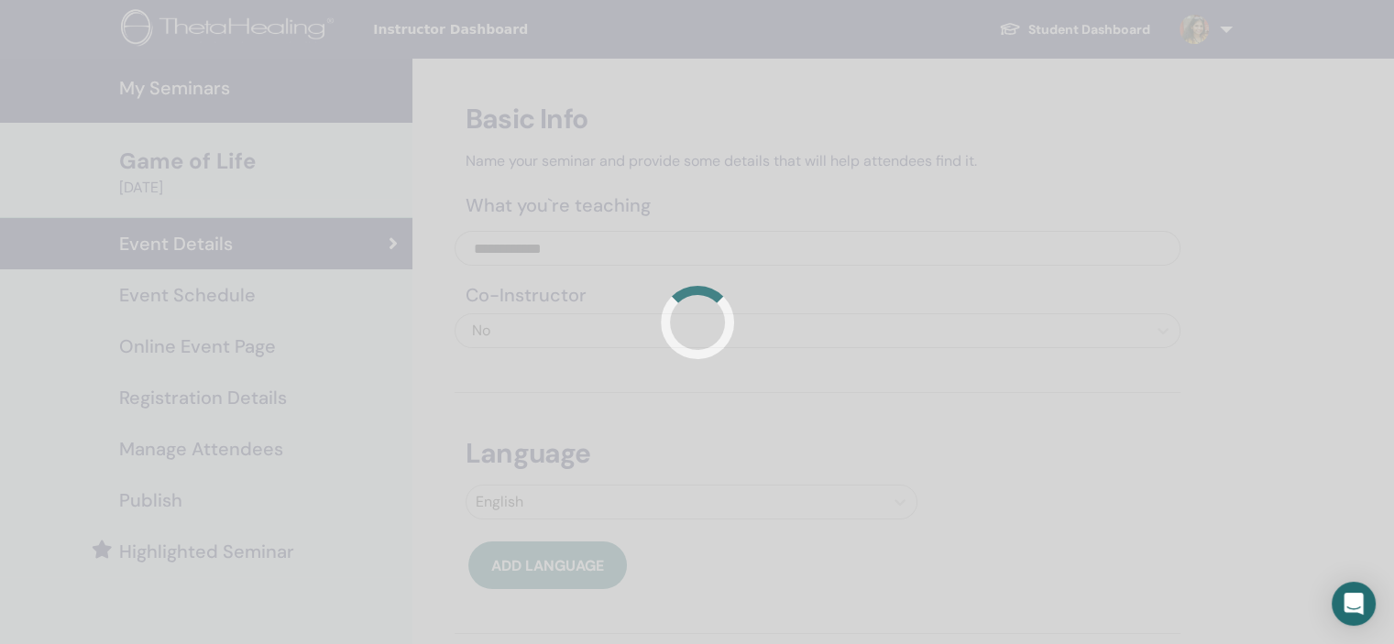
click at [253, 397] on div at bounding box center [697, 322] width 1394 height 644
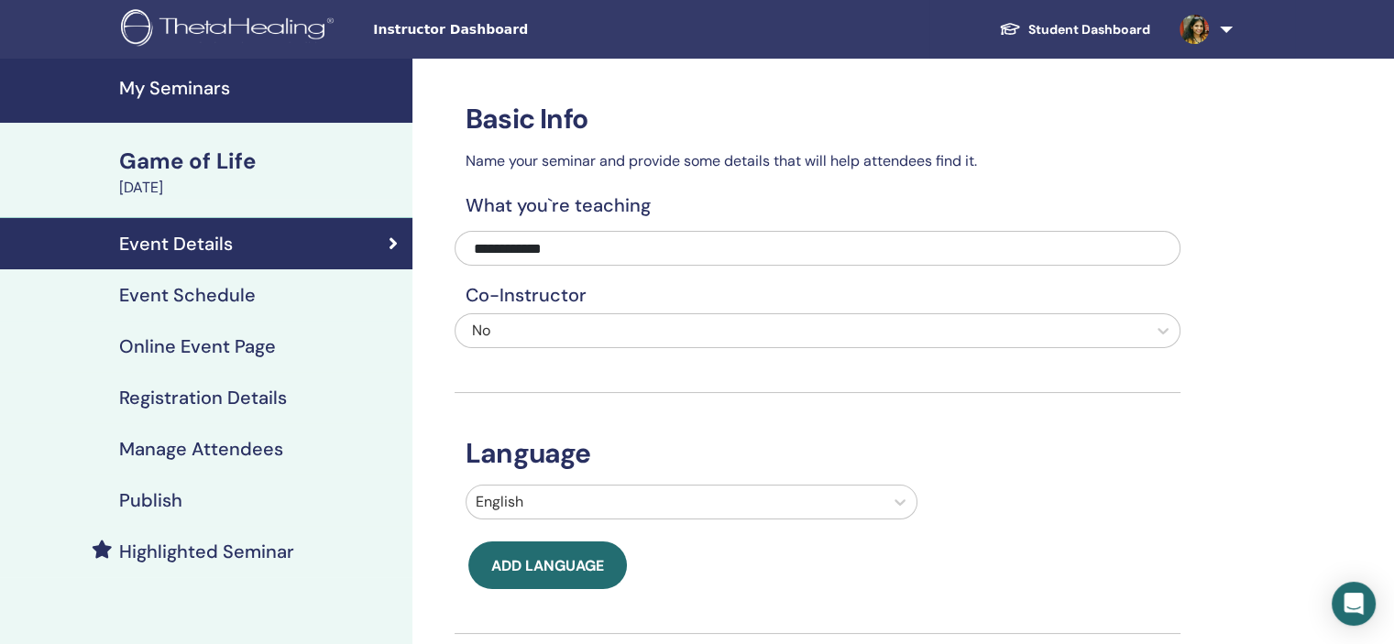
click at [253, 397] on h4 "Registration Details" at bounding box center [203, 398] width 168 height 22
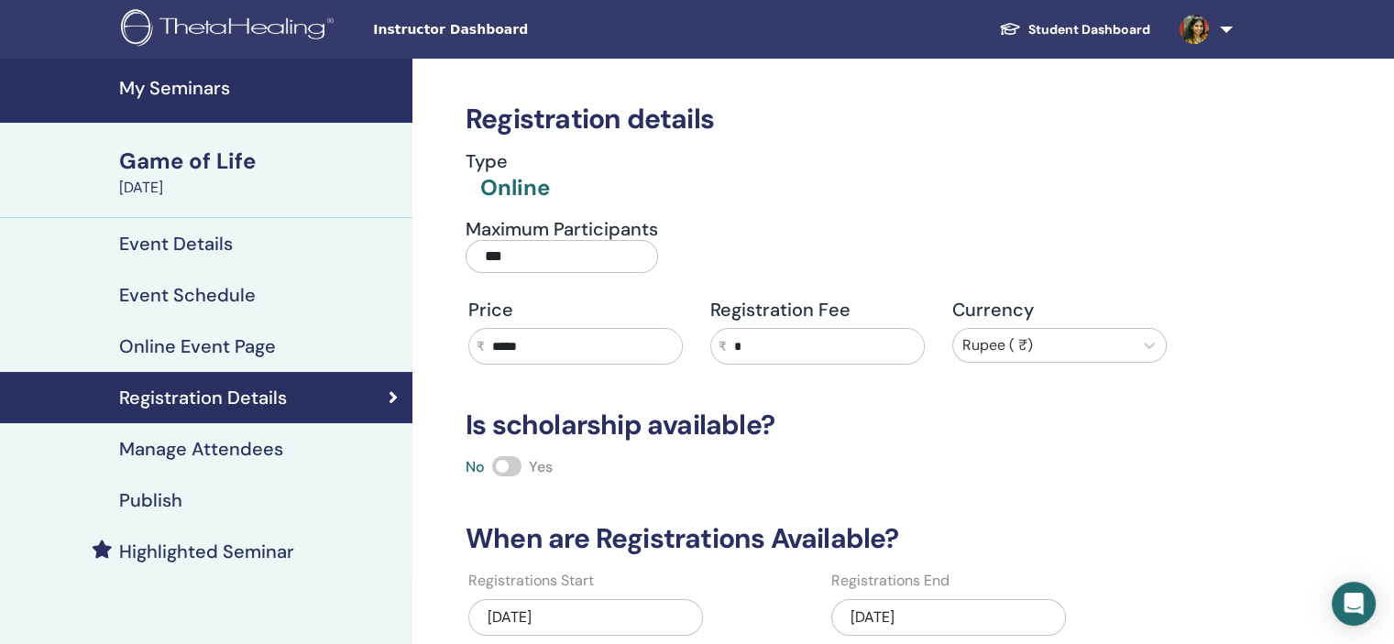
click at [190, 86] on h4 "My Seminars" at bounding box center [260, 88] width 282 height 22
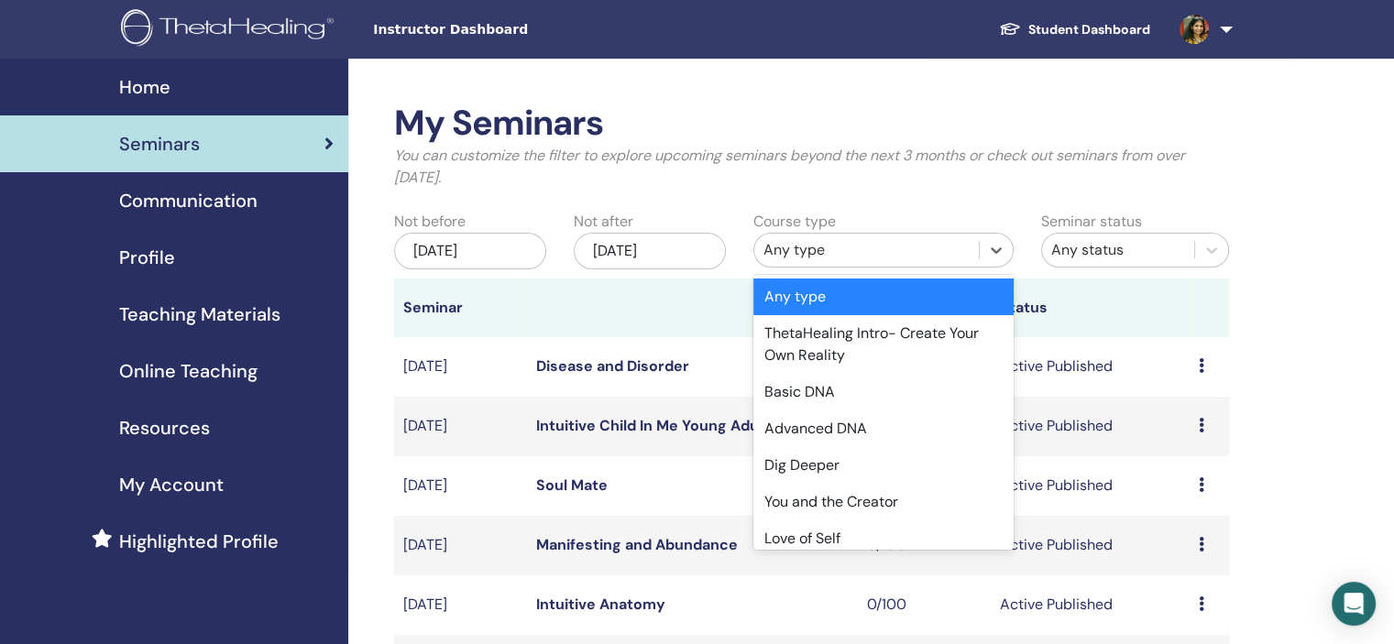
click at [850, 251] on div "Any type" at bounding box center [866, 250] width 206 height 22
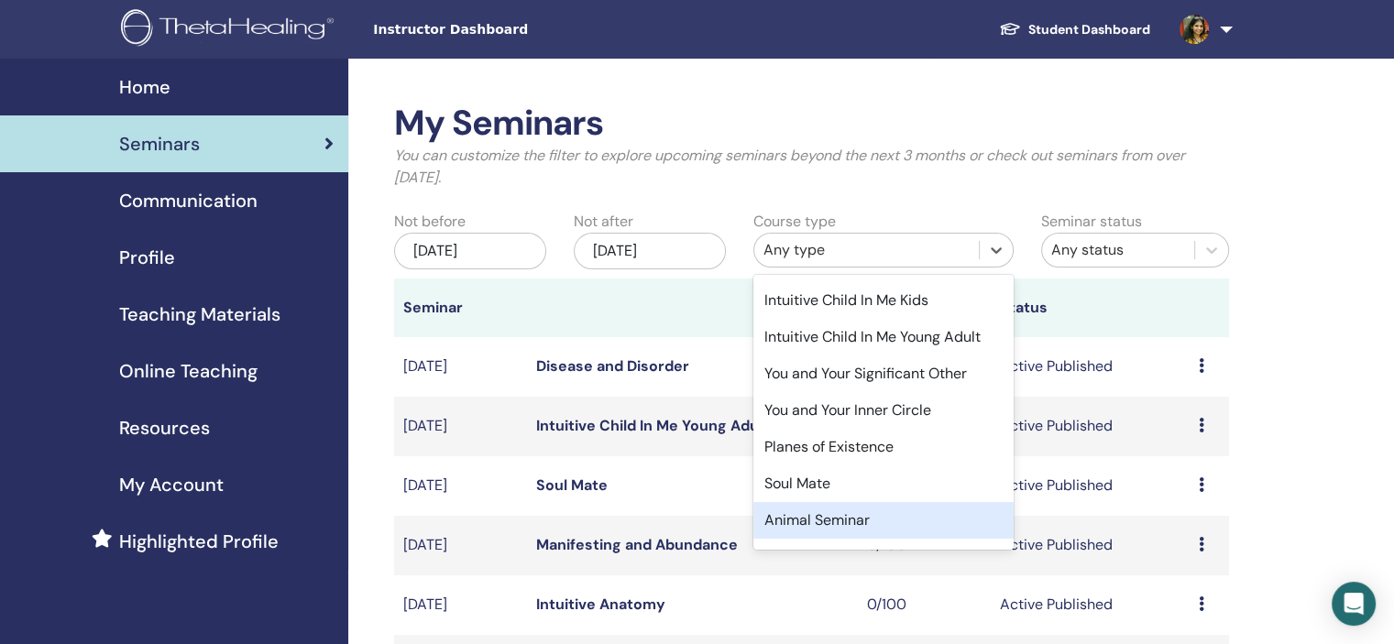
scroll to position [550, 0]
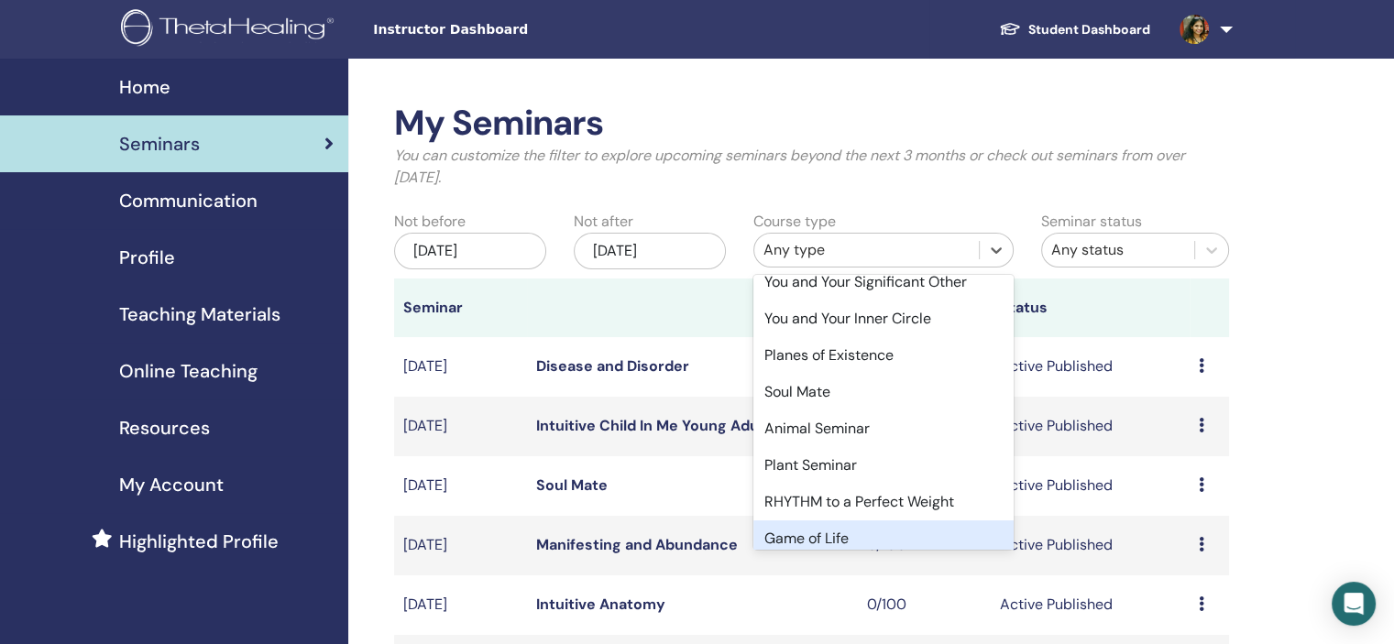
click at [889, 542] on div "Game of Life" at bounding box center [883, 538] width 260 height 37
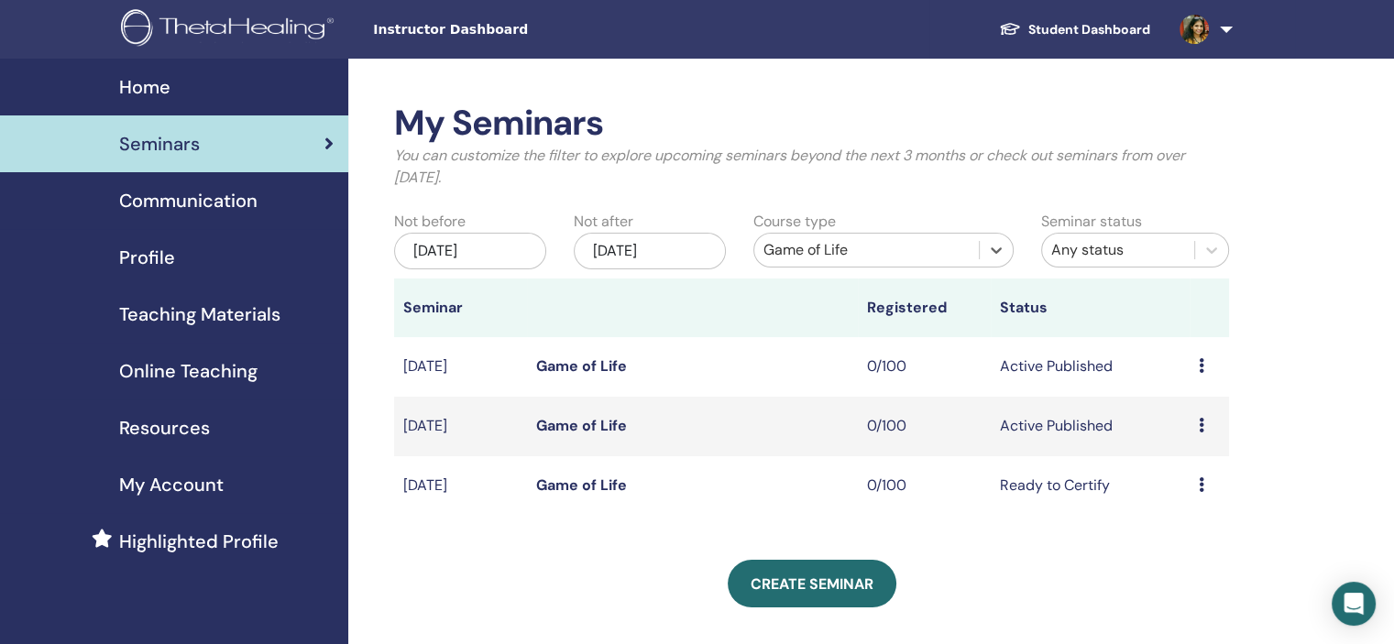
click at [1200, 421] on icon at bounding box center [1200, 425] width 5 height 15
click at [1170, 456] on link "Edit" at bounding box center [1166, 463] width 27 height 19
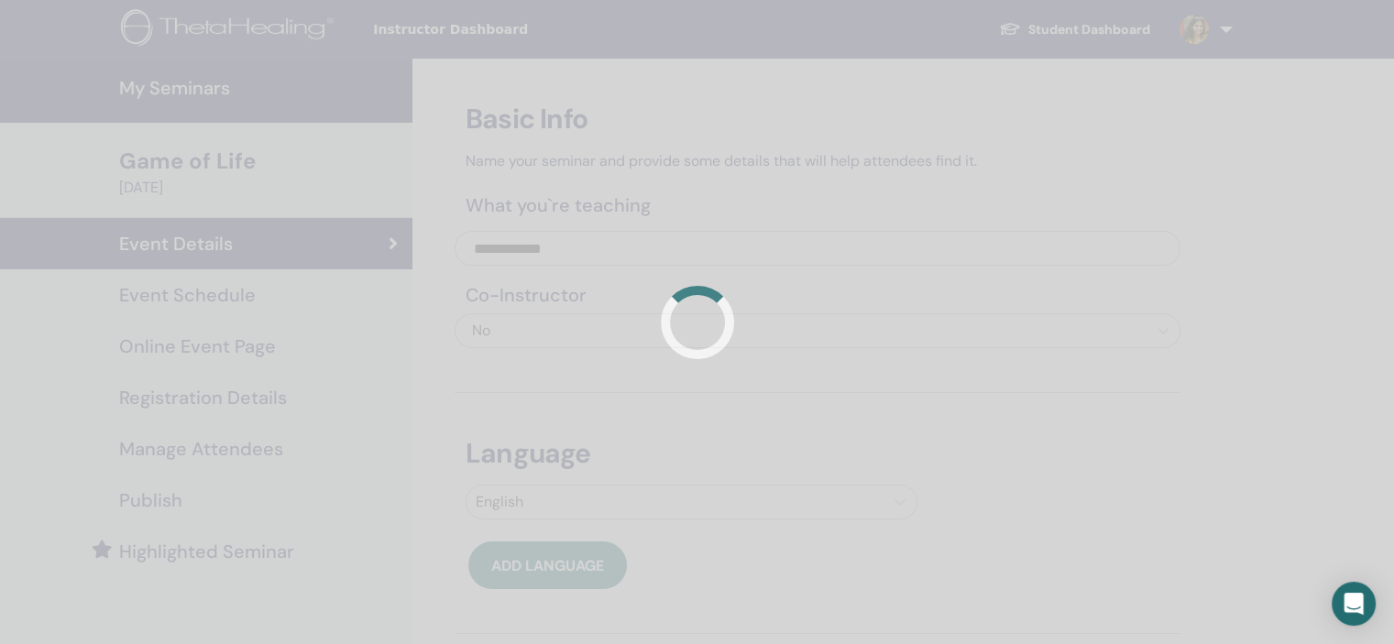
click at [205, 296] on div at bounding box center [697, 322] width 1394 height 644
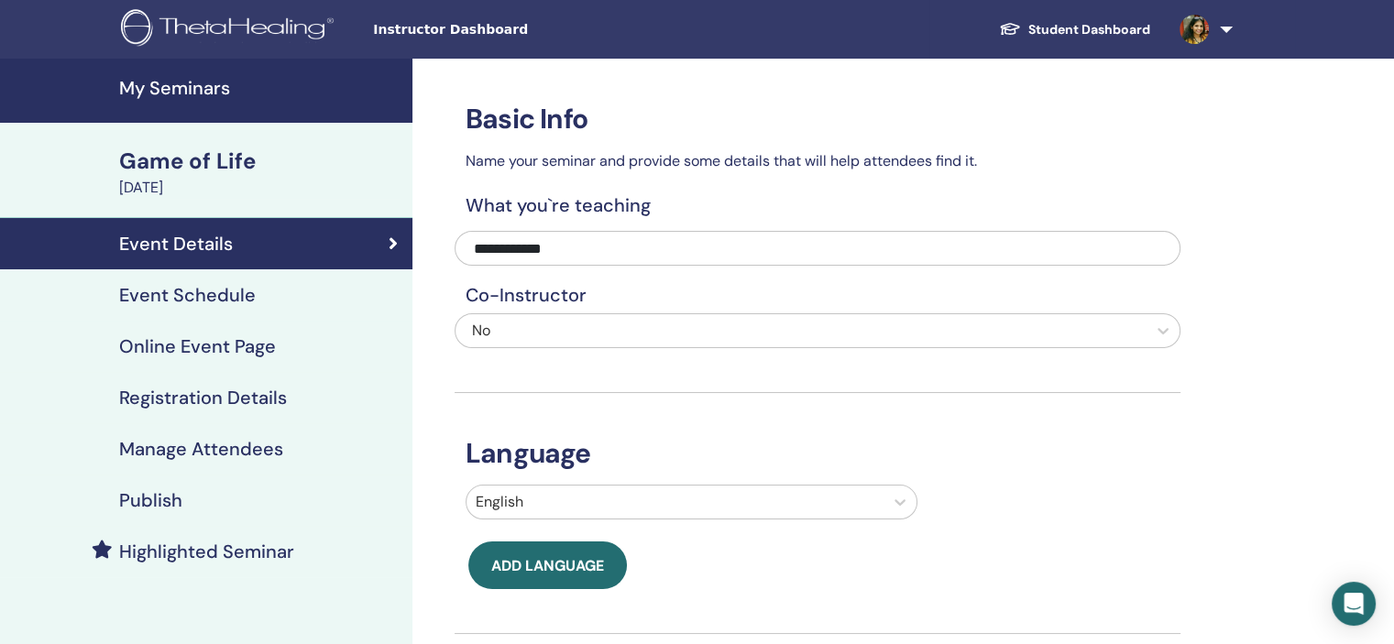
click at [282, 404] on h4 "Registration Details" at bounding box center [203, 398] width 168 height 22
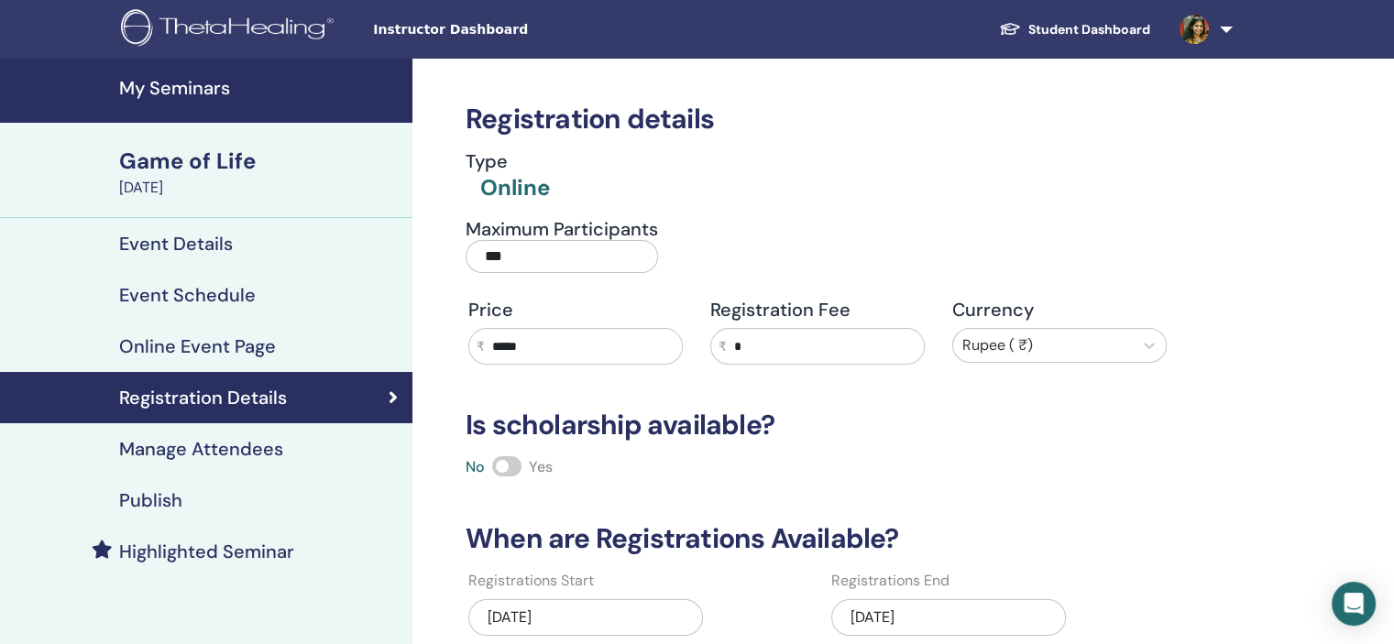
click at [500, 348] on input "*****" at bounding box center [583, 346] width 197 height 35
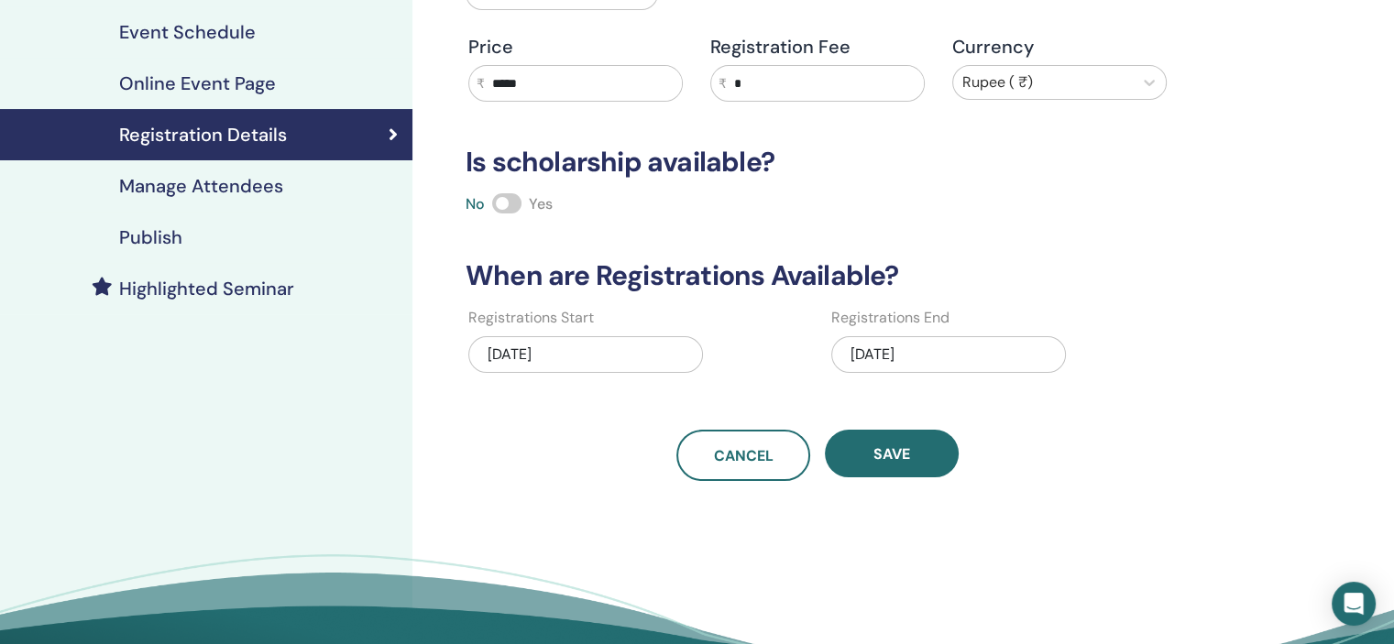
scroll to position [275, 0]
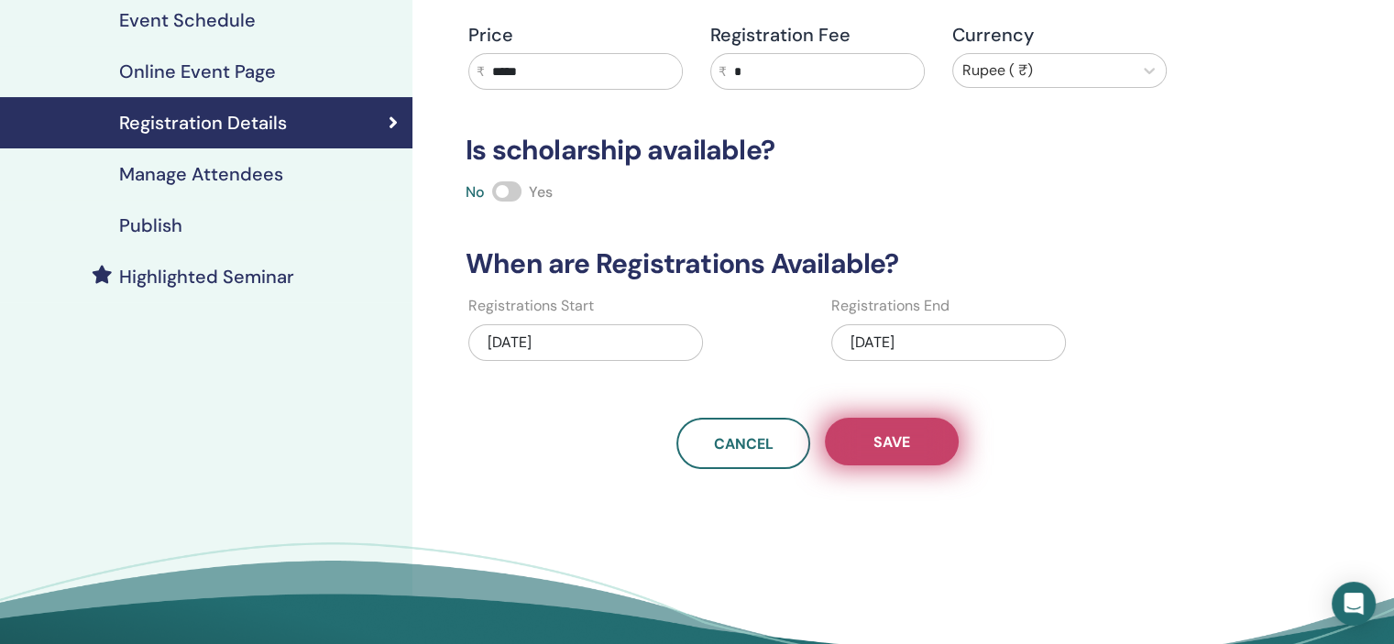
type input "*****"
click at [898, 455] on button "Save" at bounding box center [892, 442] width 134 height 48
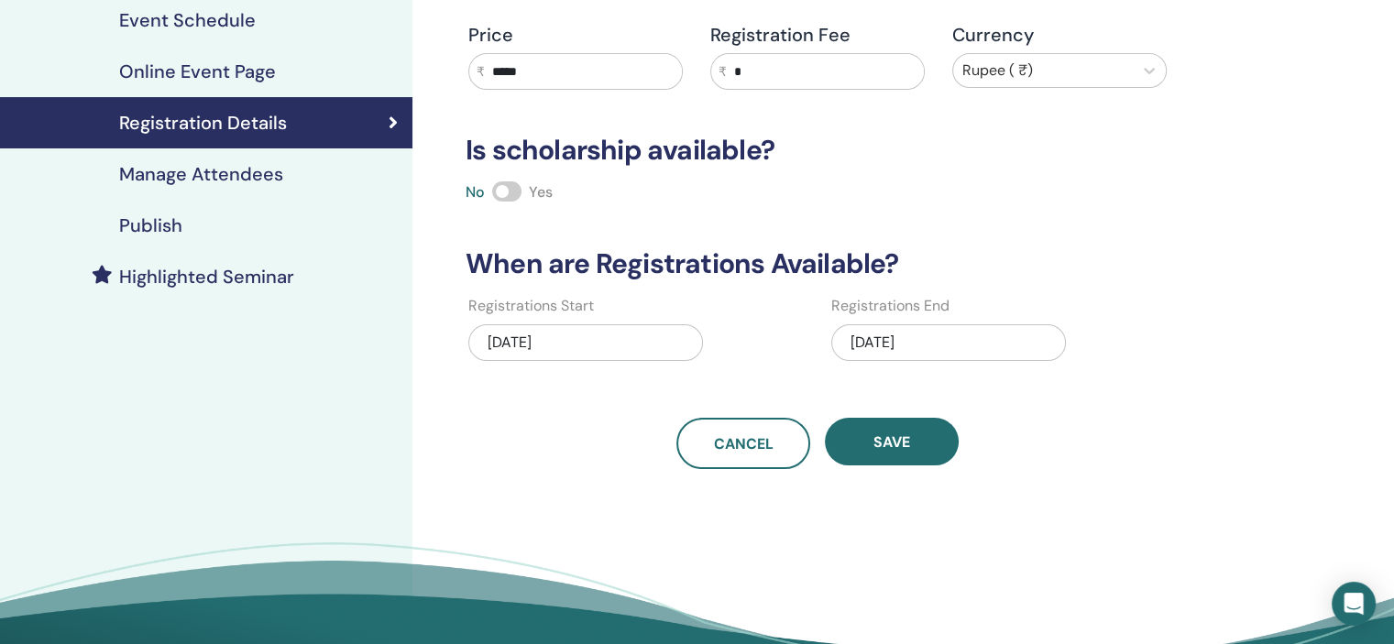
click at [291, 234] on div "Publish" at bounding box center [206, 225] width 383 height 22
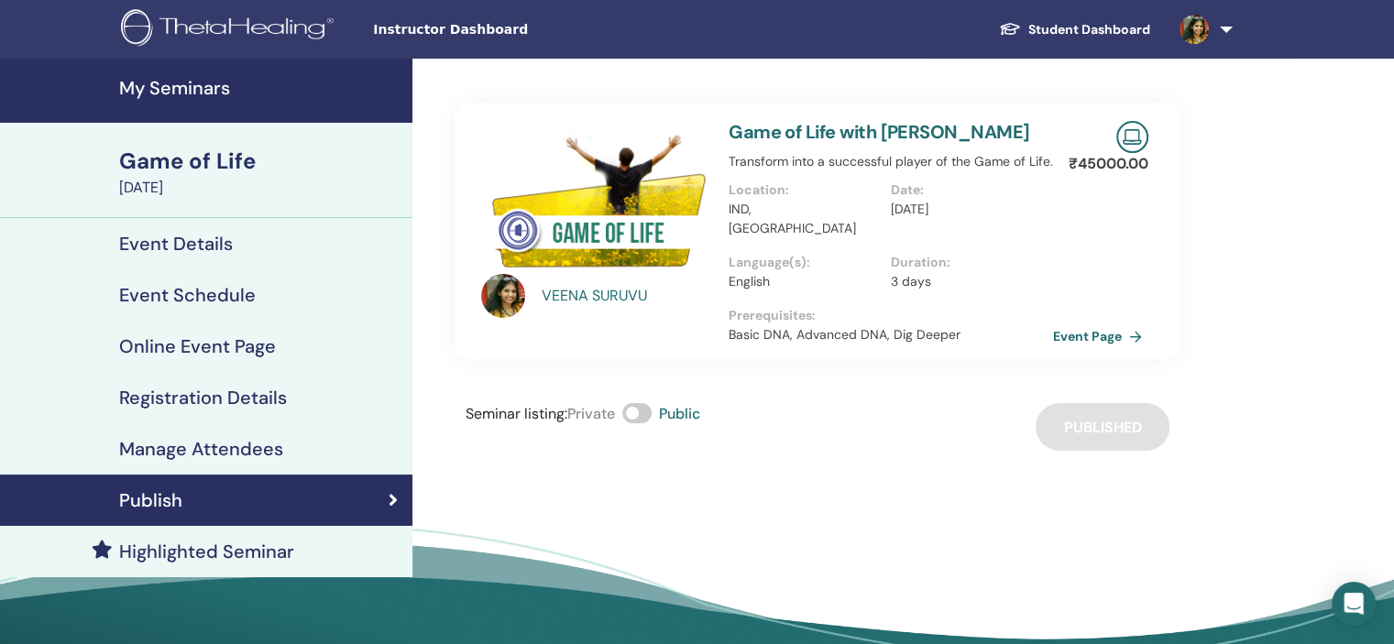
click at [197, 91] on h4 "My Seminars" at bounding box center [260, 88] width 282 height 22
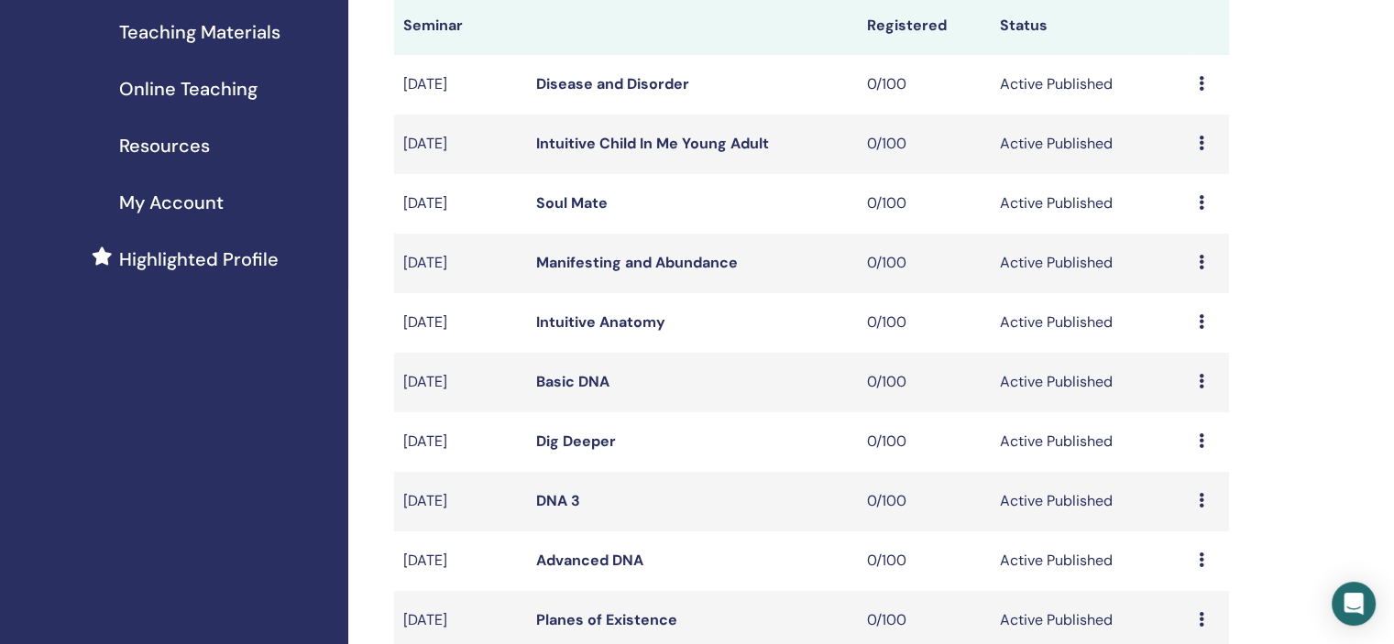
scroll to position [367, 0]
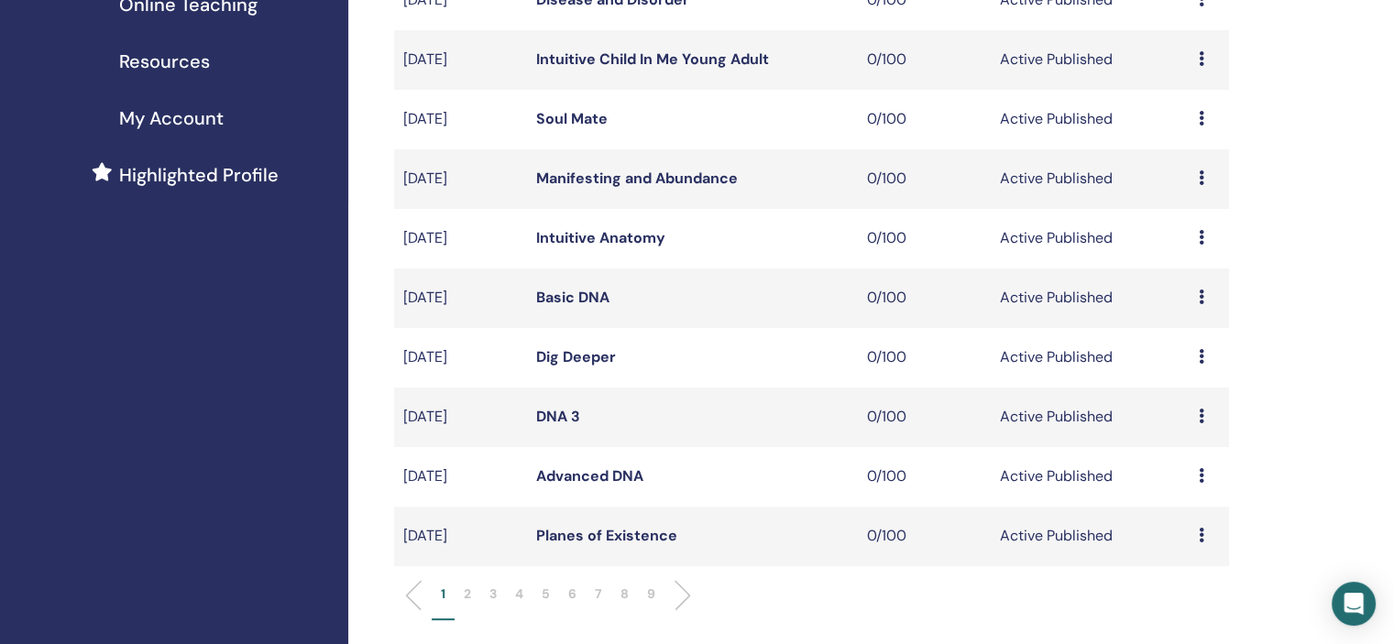
click at [570, 599] on p "6" at bounding box center [572, 594] width 8 height 19
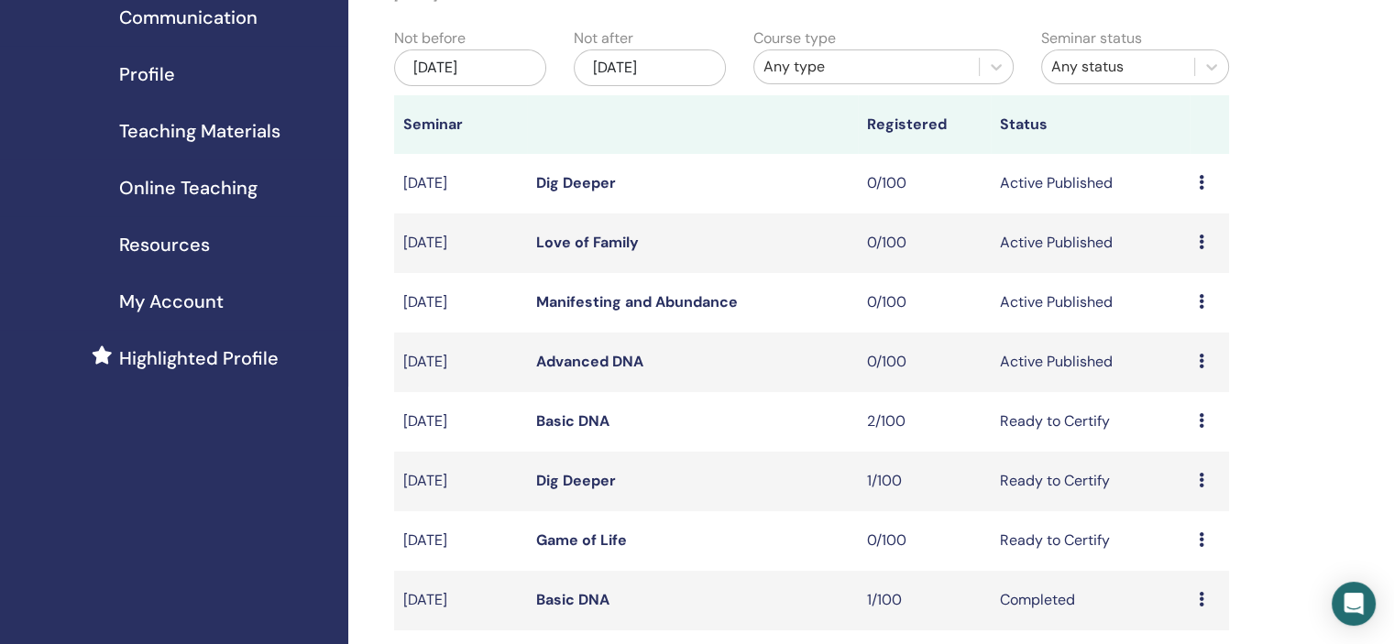
scroll to position [183, 0]
click at [1206, 356] on div "Preview Edit Attendees Cancel" at bounding box center [1208, 362] width 21 height 22
click at [1173, 392] on link "Edit" at bounding box center [1171, 398] width 27 height 19
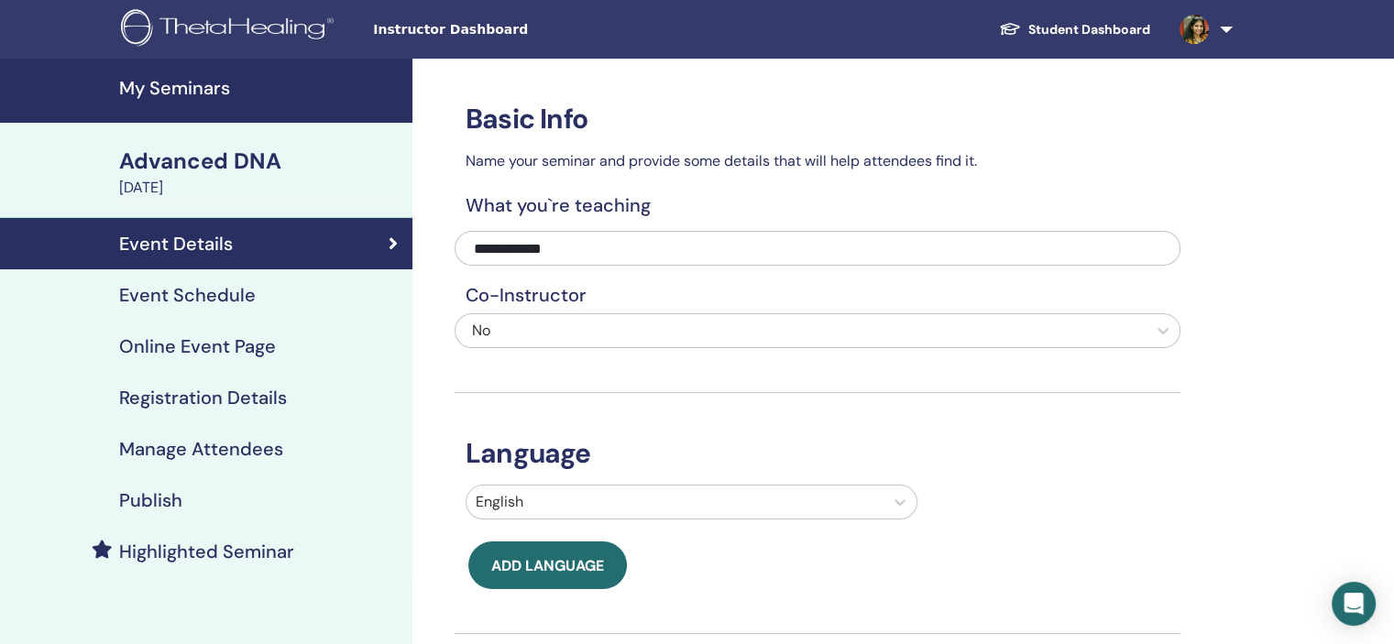
click at [262, 306] on link "Event Schedule" at bounding box center [206, 294] width 412 height 51
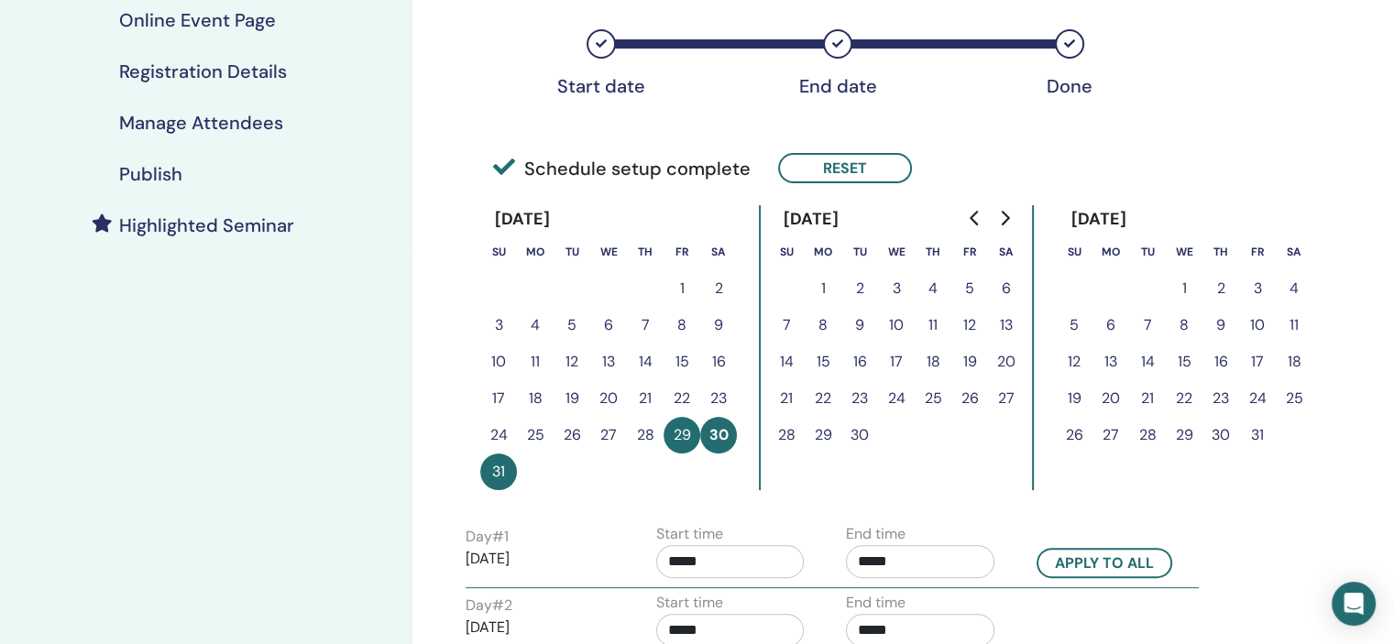
scroll to position [367, 0]
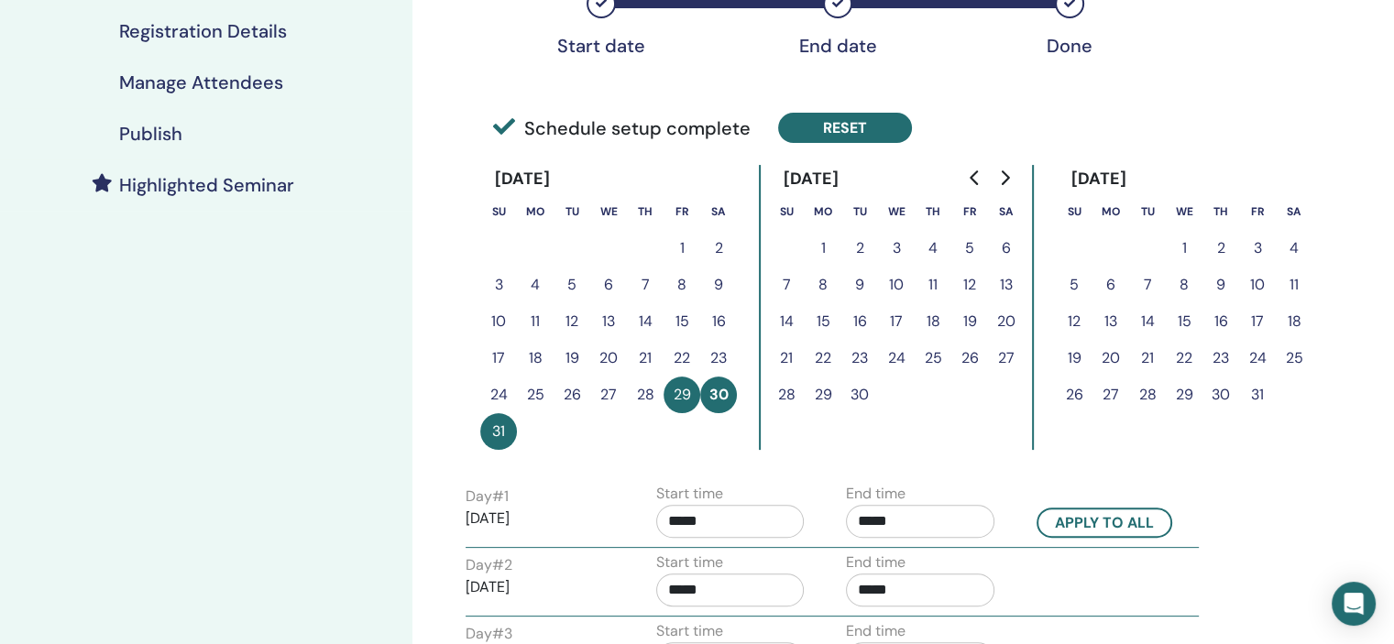
click at [880, 123] on button "Reset" at bounding box center [845, 128] width 134 height 30
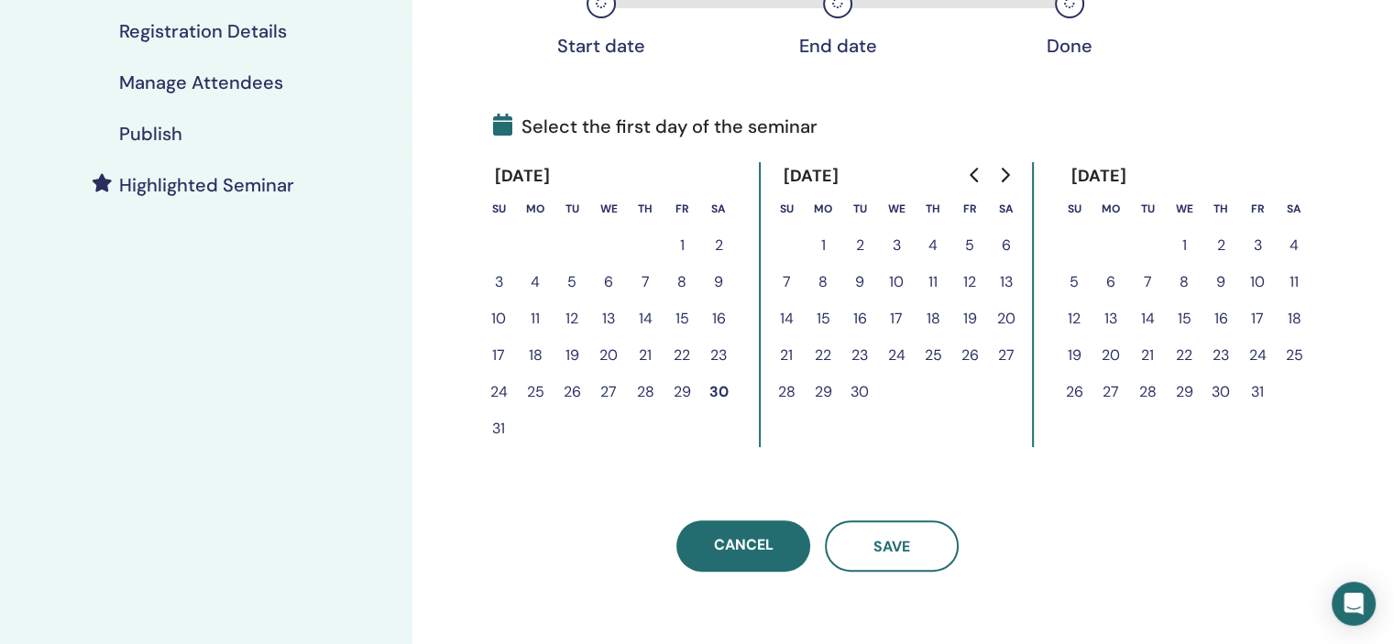
click at [1001, 175] on icon "Go to next month" at bounding box center [1004, 175] width 15 height 15
click at [1218, 319] on button "18" at bounding box center [1220, 319] width 37 height 37
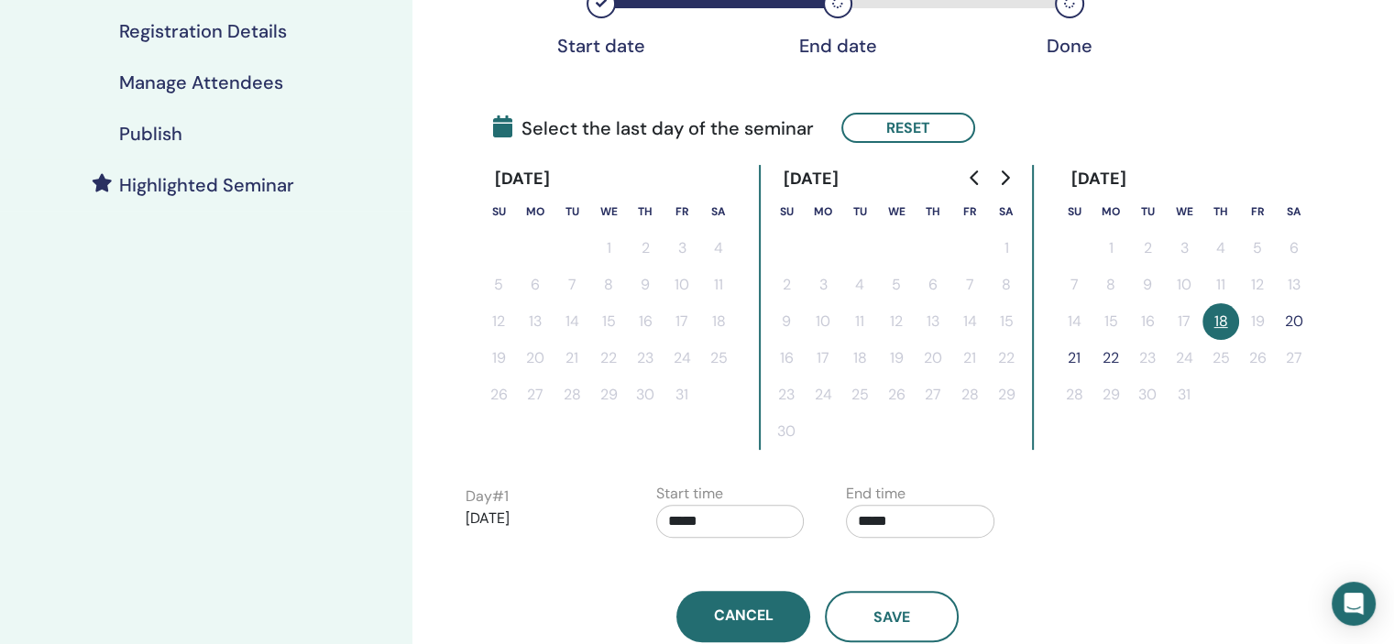
click at [1287, 313] on button "20" at bounding box center [1293, 321] width 37 height 37
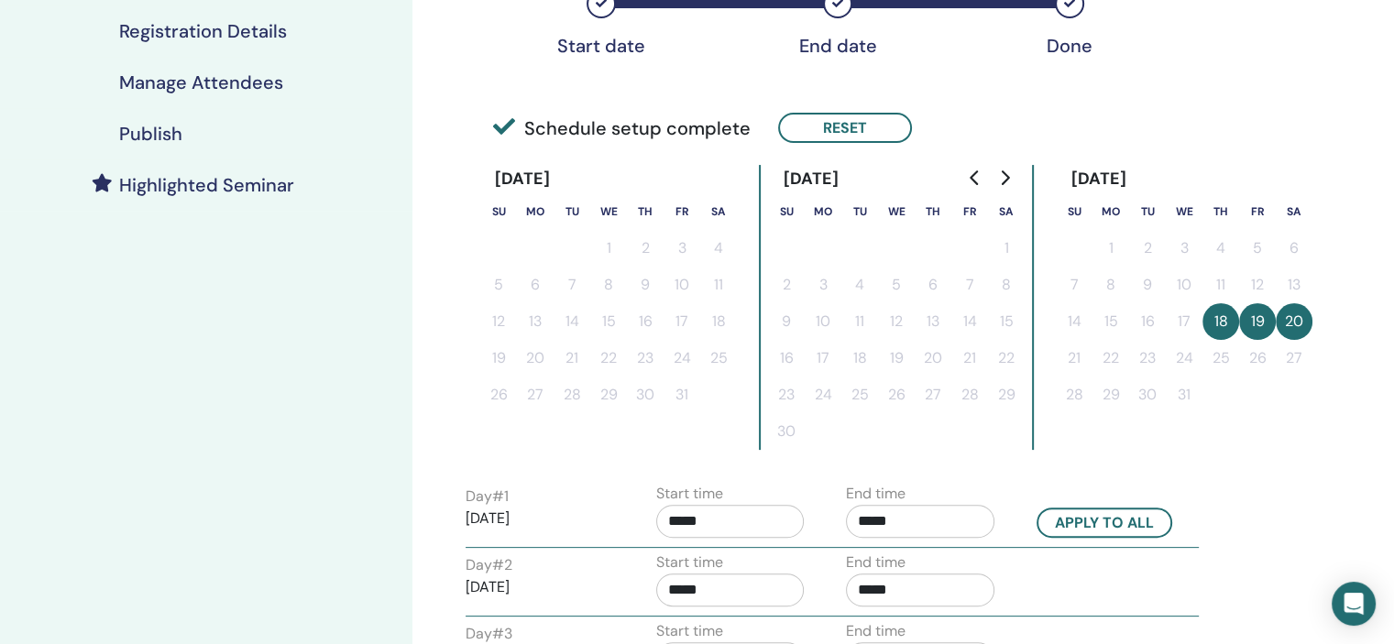
click at [729, 517] on input "*****" at bounding box center [730, 521] width 148 height 33
click at [740, 404] on span "▲" at bounding box center [749, 407] width 37 height 37
type input "*****"
click at [904, 509] on input "*****" at bounding box center [920, 521] width 148 height 33
click at [941, 405] on span "▲" at bounding box center [939, 407] width 37 height 37
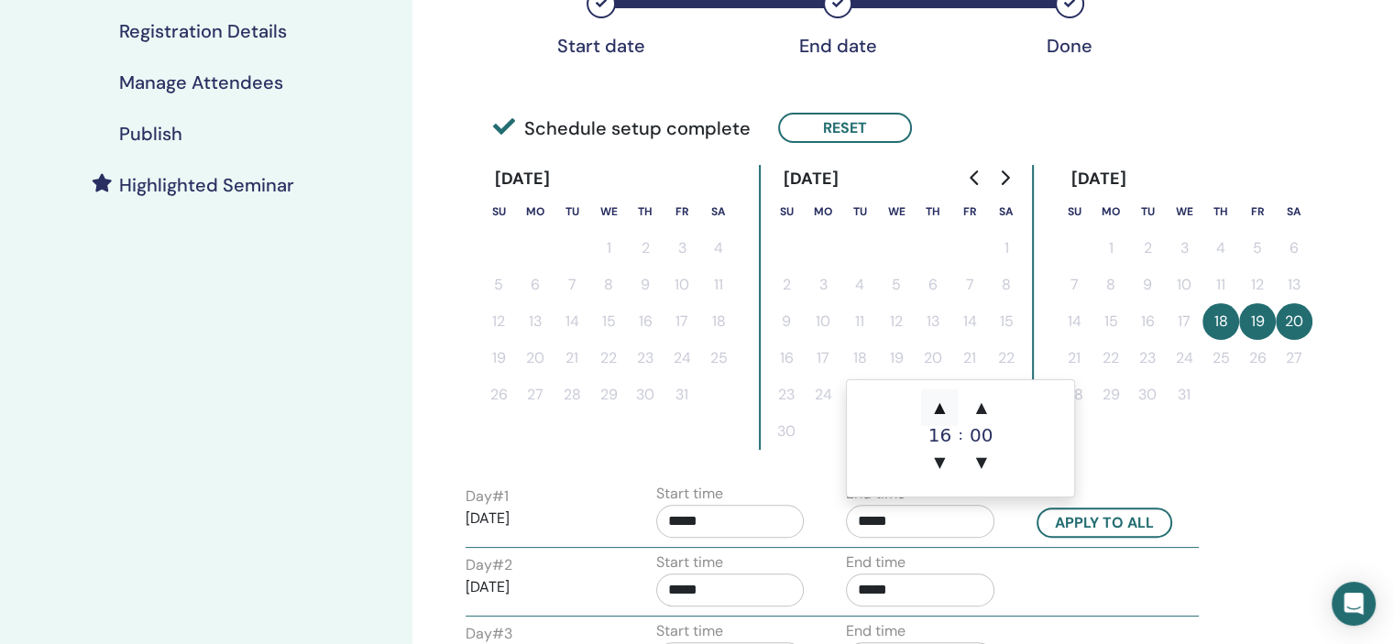
type input "*****"
click at [1157, 524] on button "Apply to all" at bounding box center [1104, 523] width 136 height 30
type input "*****"
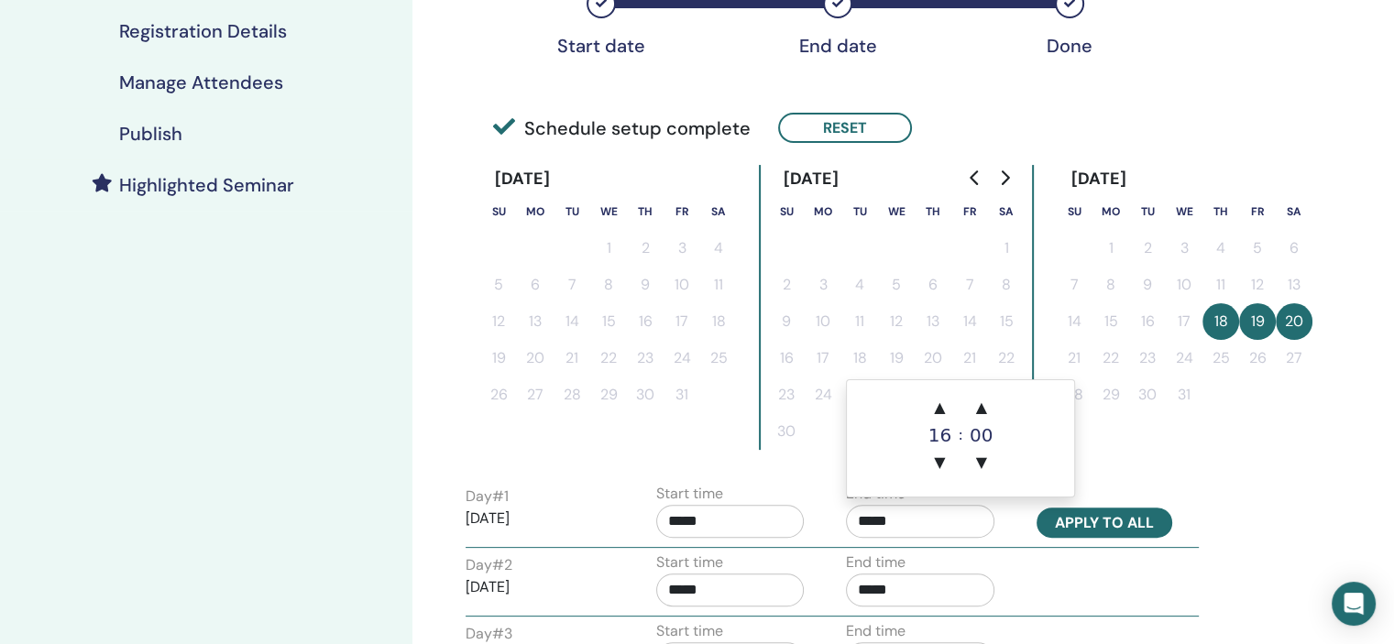
type input "*****"
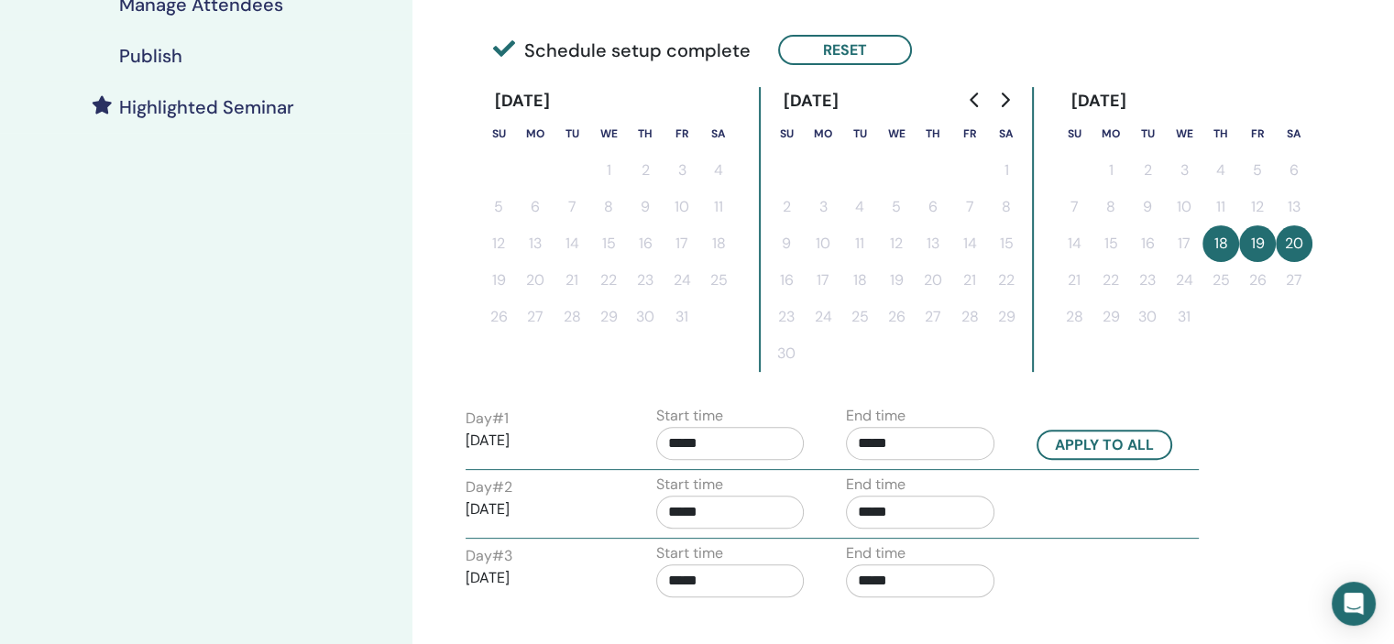
scroll to position [550, 0]
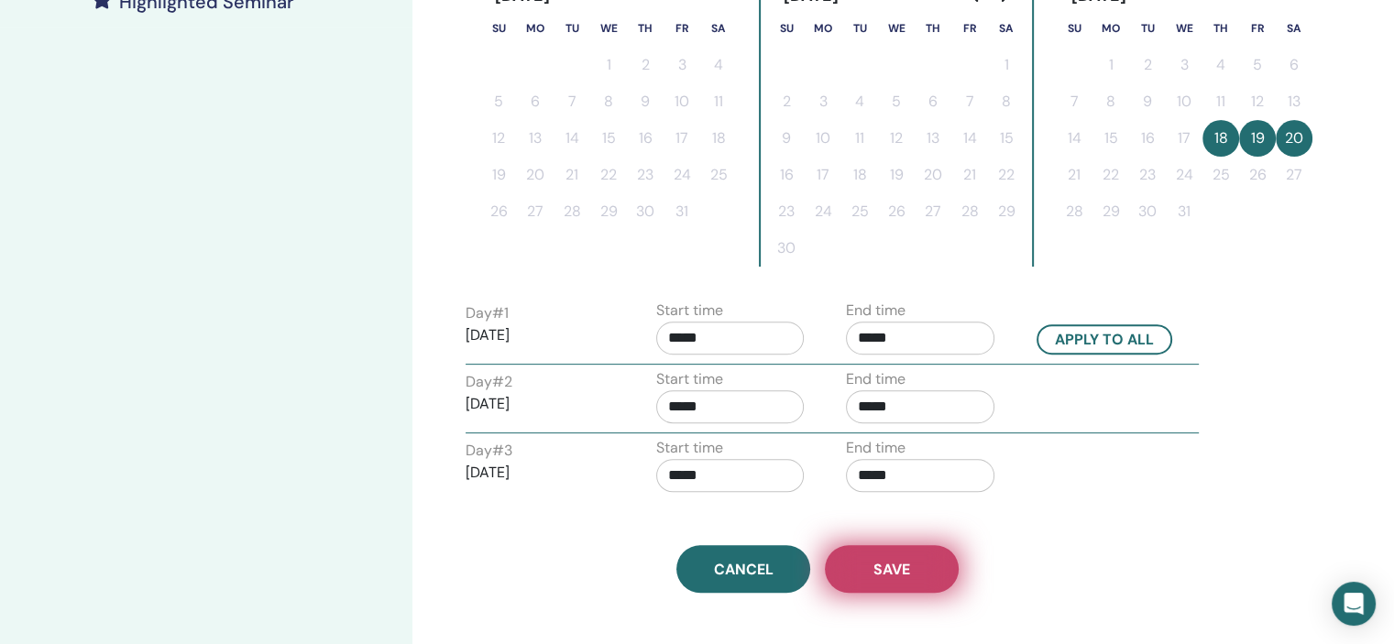
click at [929, 578] on button "Save" at bounding box center [892, 569] width 134 height 48
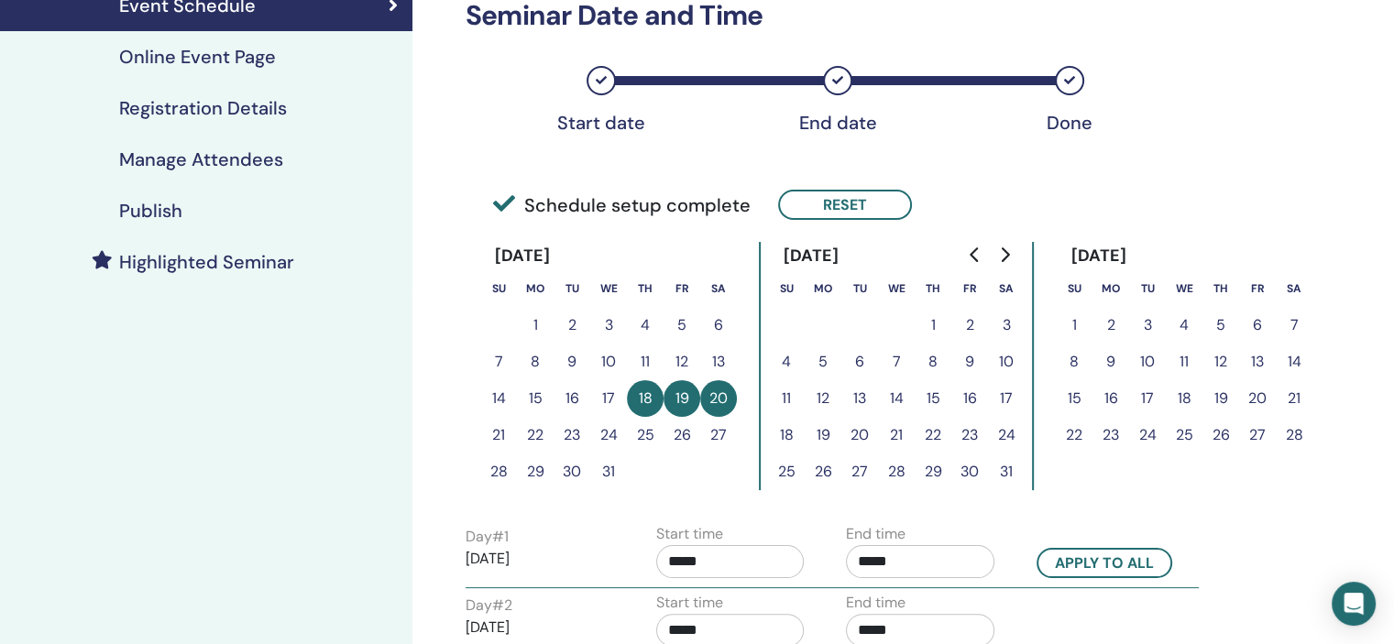
scroll to position [70, 0]
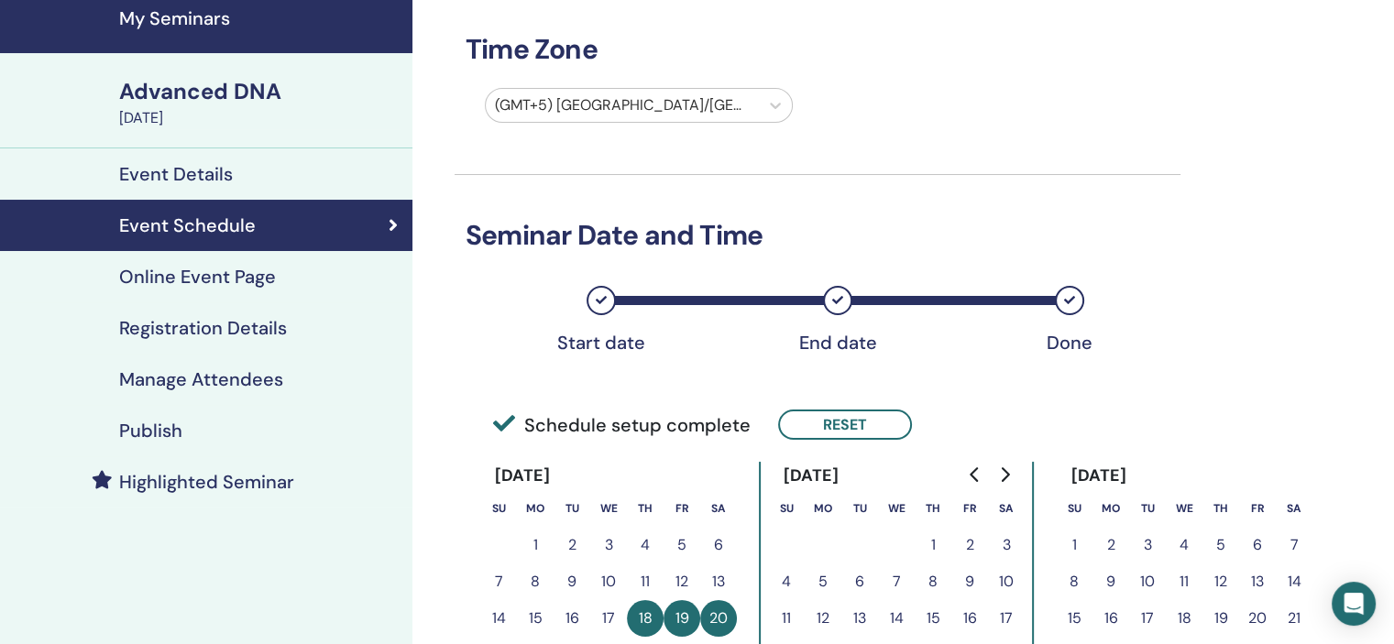
click at [304, 321] on div "Registration Details" at bounding box center [206, 328] width 383 height 22
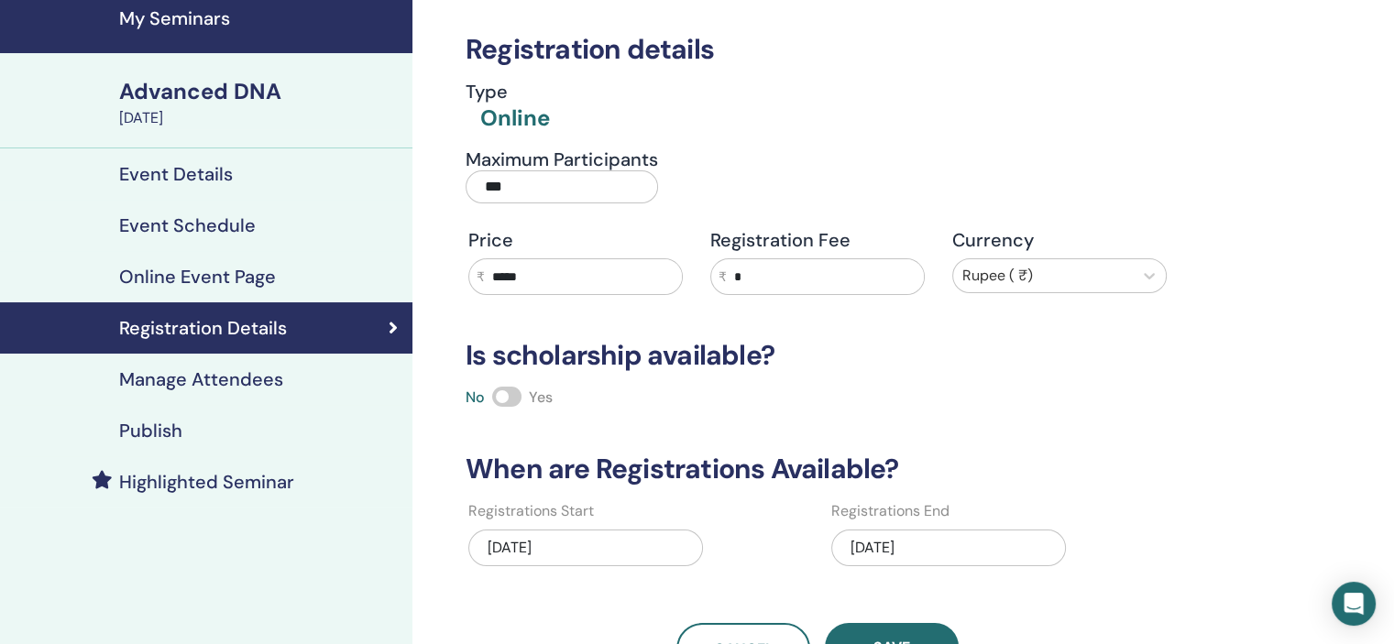
click at [952, 542] on div "08/31/2025" at bounding box center [948, 548] width 235 height 37
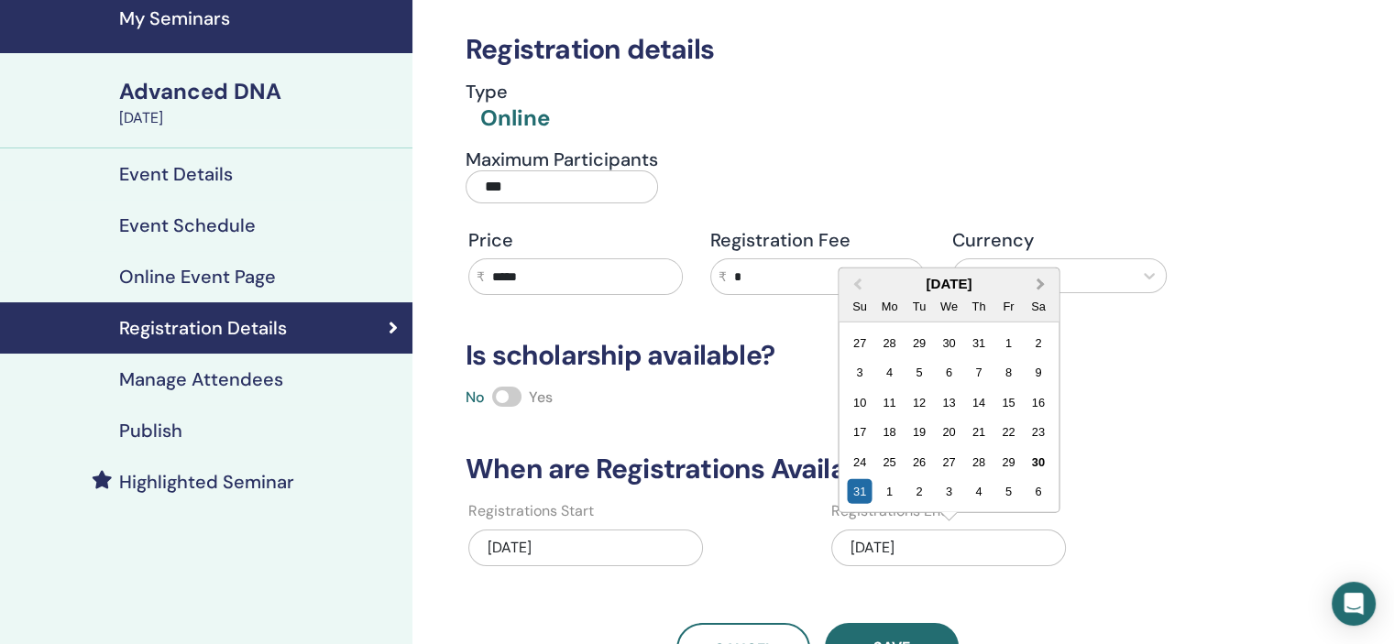
click at [1040, 280] on span "Next Month" at bounding box center [1040, 283] width 0 height 19
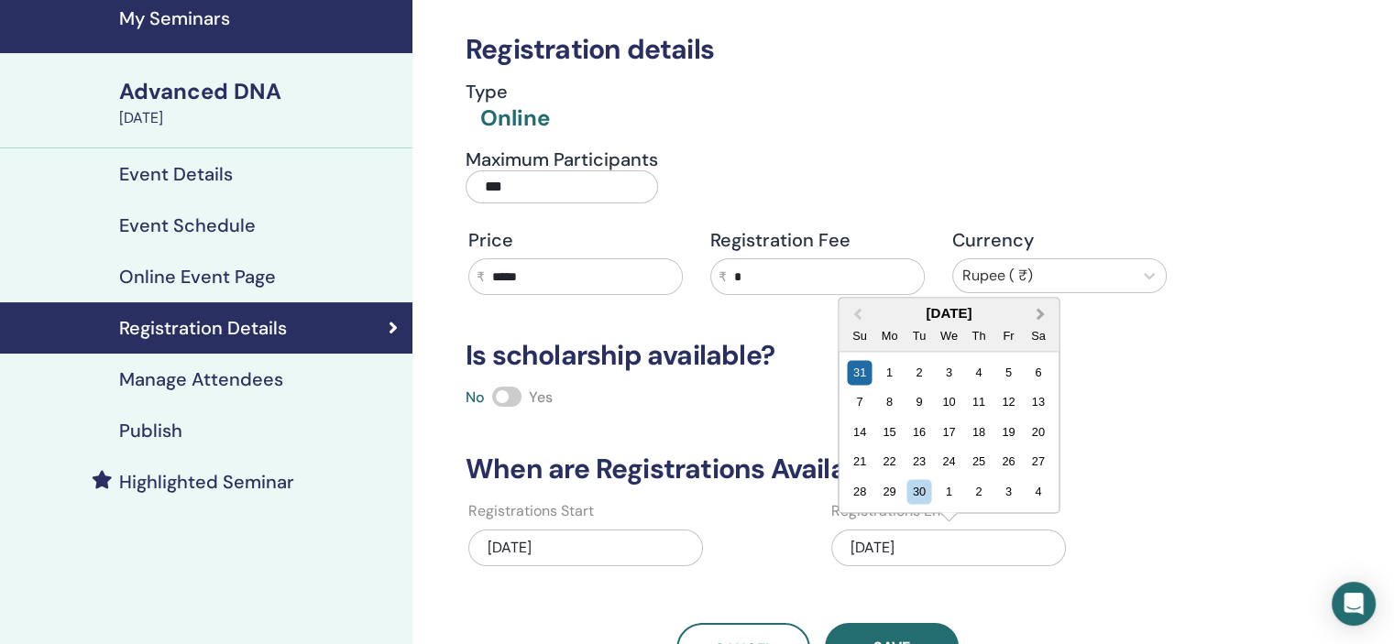
click at [1037, 306] on button "Next Month" at bounding box center [1041, 314] width 29 height 29
click at [1040, 309] on span "Next Month" at bounding box center [1040, 313] width 0 height 19
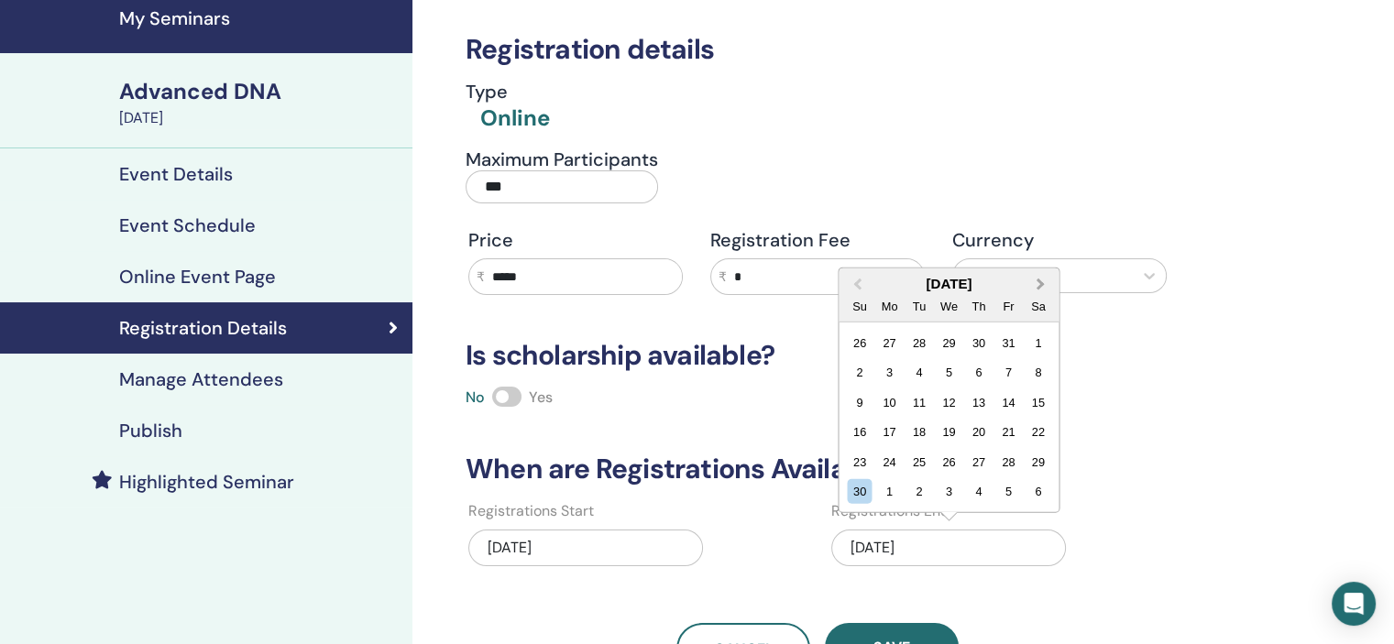
click at [1040, 281] on span "Next Month" at bounding box center [1040, 283] width 0 height 19
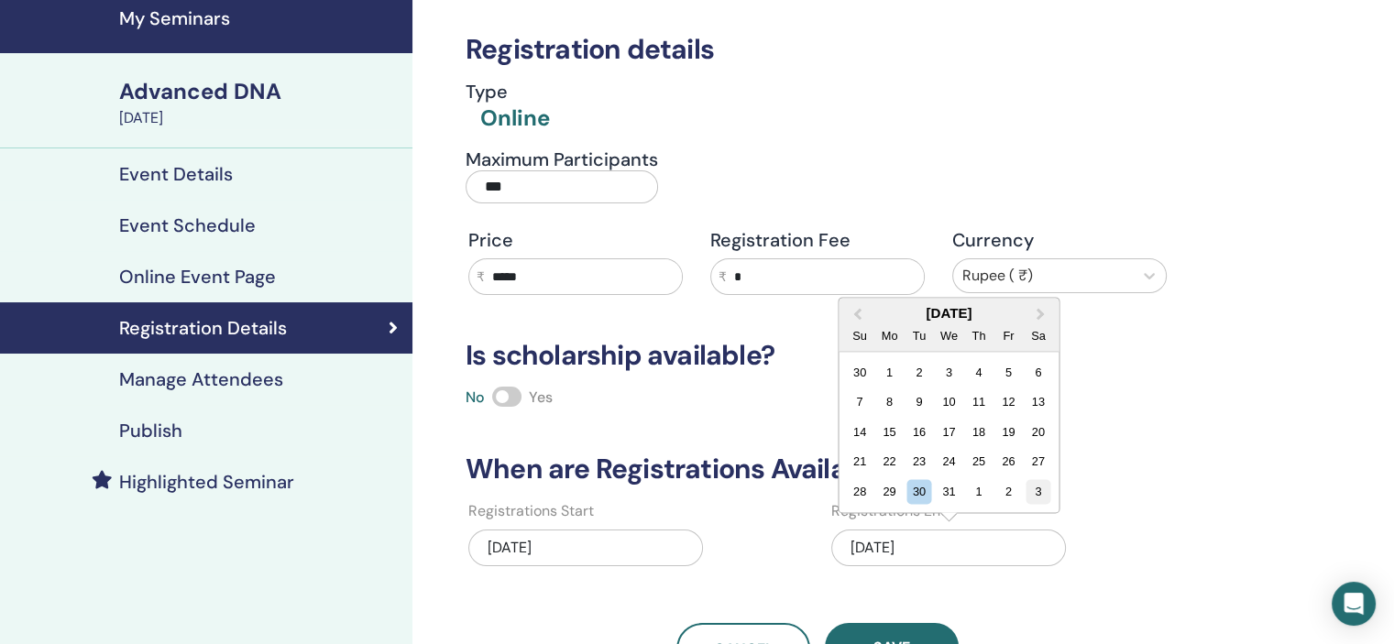
click at [1033, 491] on div "3" at bounding box center [1037, 491] width 25 height 25
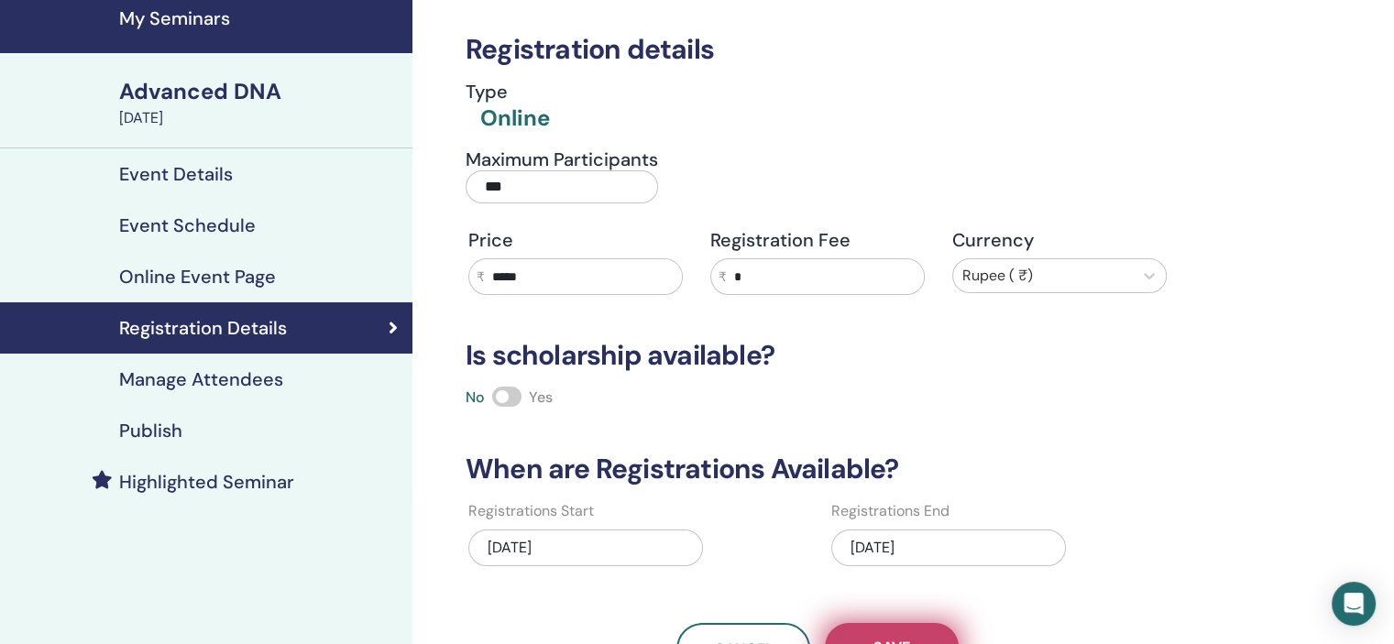
click at [920, 633] on button "Save" at bounding box center [892, 647] width 134 height 48
click at [231, 433] on div "Publish" at bounding box center [206, 431] width 383 height 22
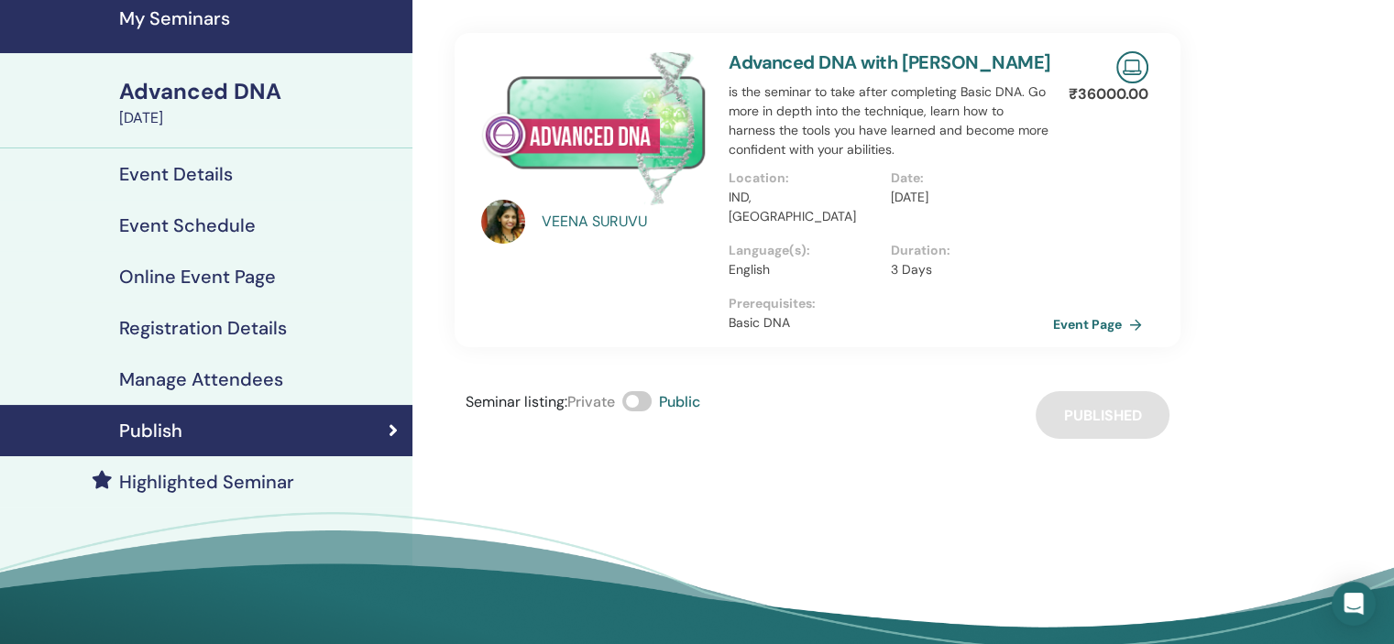
click at [202, 13] on h4 "My Seminars" at bounding box center [260, 18] width 282 height 22
